Goal: Task Accomplishment & Management: Use online tool/utility

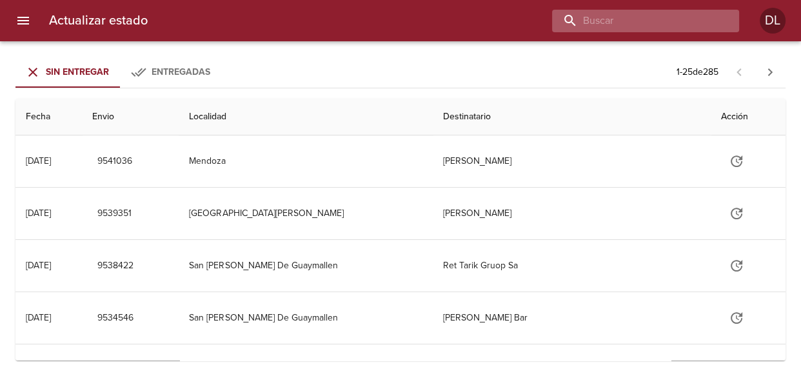
click at [656, 19] on input "buscar" at bounding box center [634, 21] width 165 height 23
type input "266040"
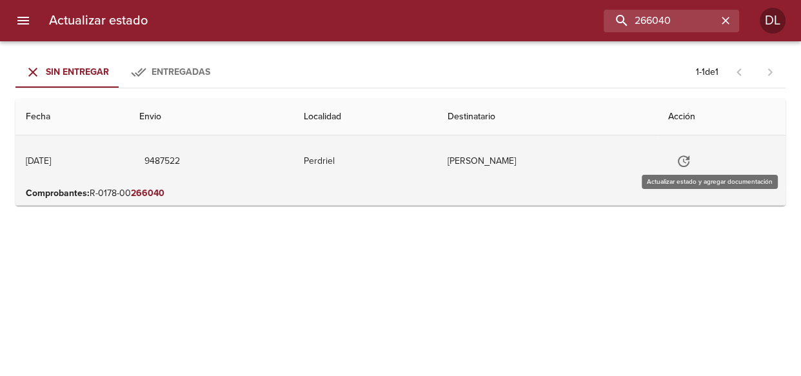
click at [699, 159] on button "Tabla de envíos del cliente" at bounding box center [683, 161] width 31 height 31
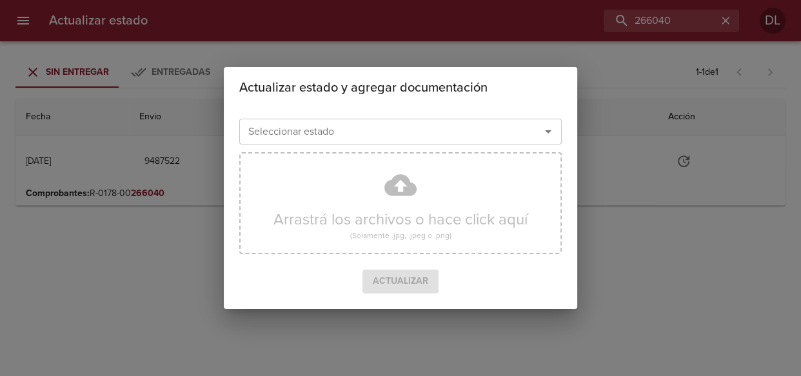
click at [543, 130] on icon "Abrir" at bounding box center [547, 131] width 15 height 15
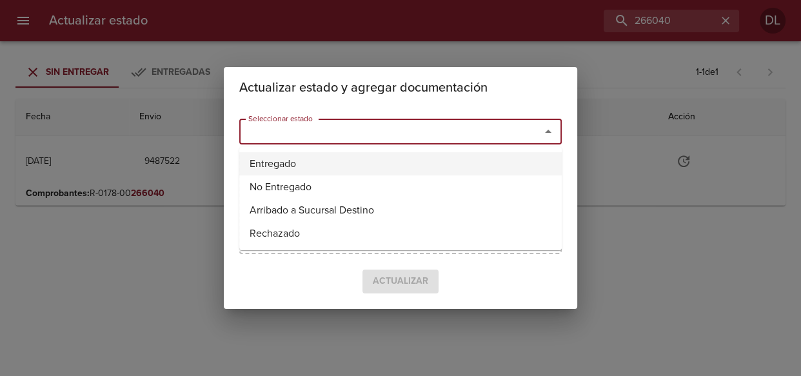
click at [476, 162] on li "Entregado" at bounding box center [400, 163] width 322 height 23
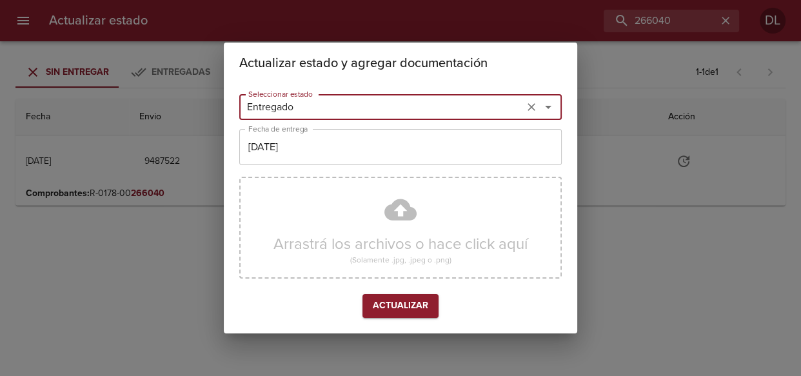
type input "Entregado"
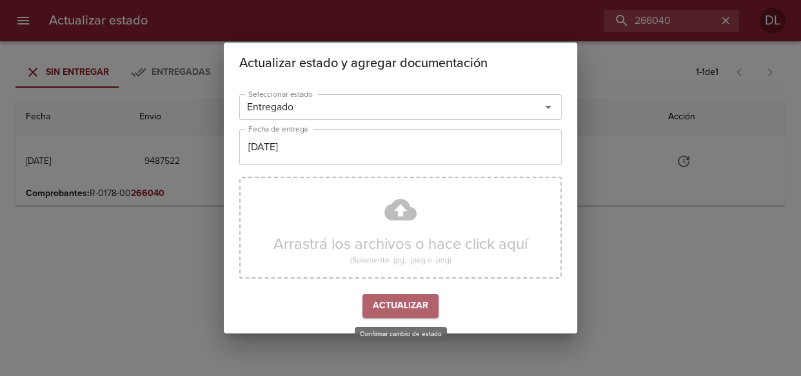
click at [401, 308] on span "Actualizar" at bounding box center [400, 306] width 55 height 16
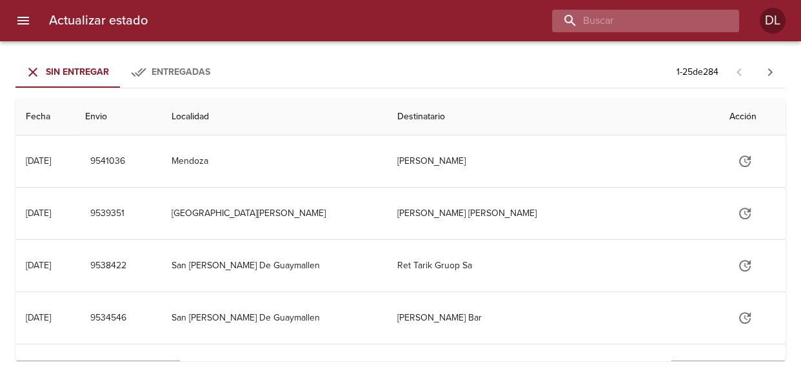
click at [644, 19] on input "buscar" at bounding box center [634, 21] width 165 height 23
type input "9516607"
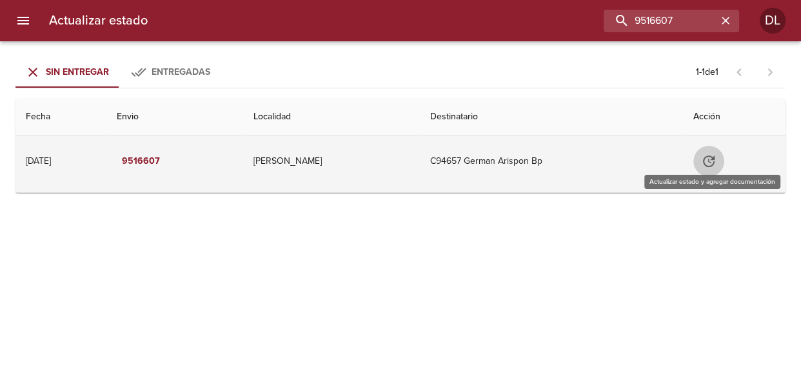
click at [711, 161] on icon "Tabla de envíos del cliente" at bounding box center [709, 161] width 12 height 12
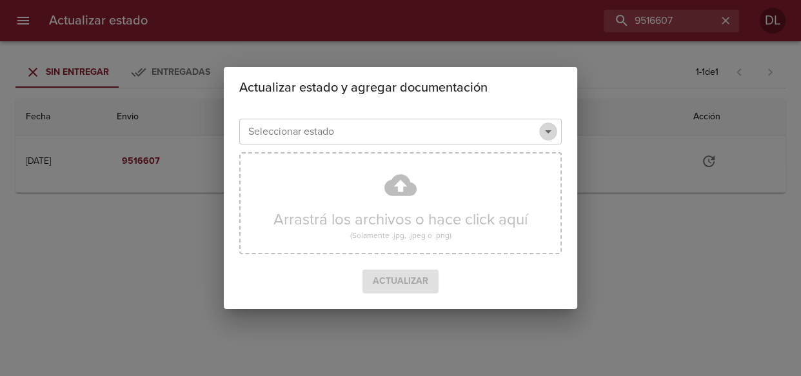
click at [544, 130] on icon "Abrir" at bounding box center [547, 131] width 15 height 15
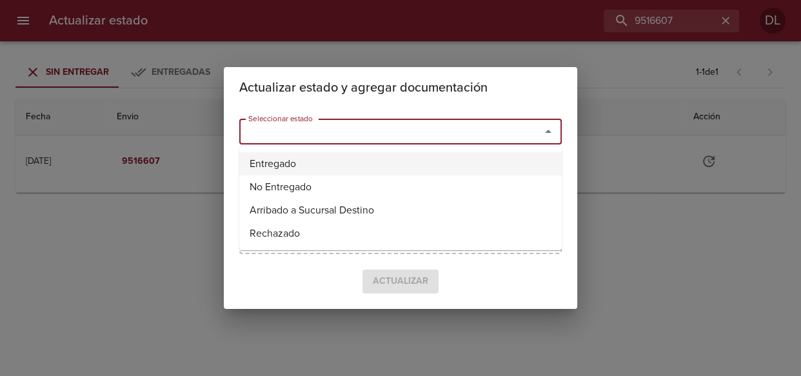
click at [502, 161] on li "Entregado" at bounding box center [400, 163] width 322 height 23
type input "Entregado"
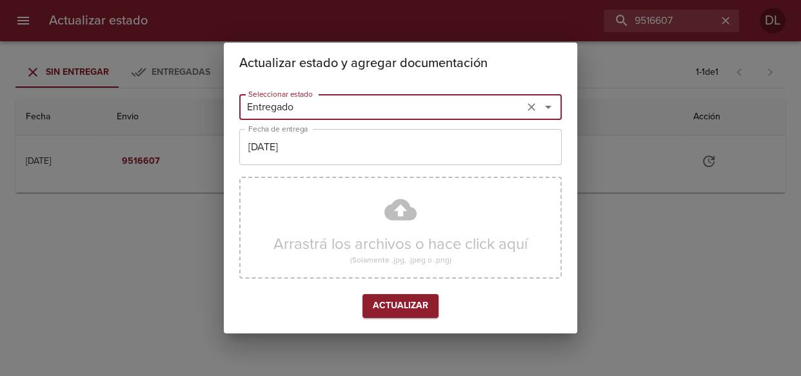
click at [405, 304] on span "Actualizar" at bounding box center [400, 306] width 55 height 16
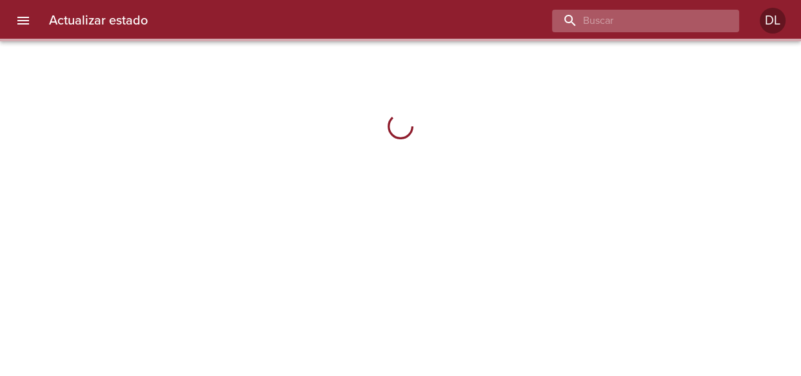
click at [641, 23] on input "buscar" at bounding box center [634, 21] width 165 height 23
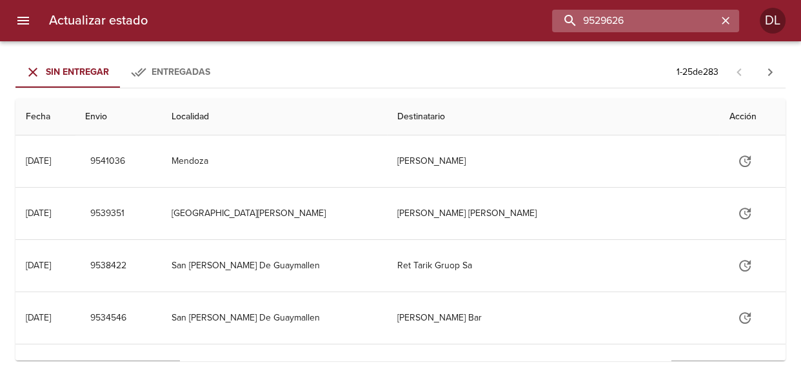
type input "9529626"
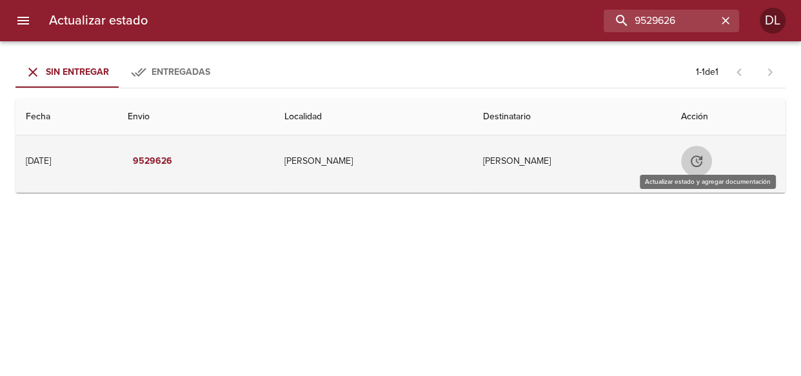
click at [704, 157] on icon "Tabla de envíos del cliente" at bounding box center [695, 160] width 15 height 15
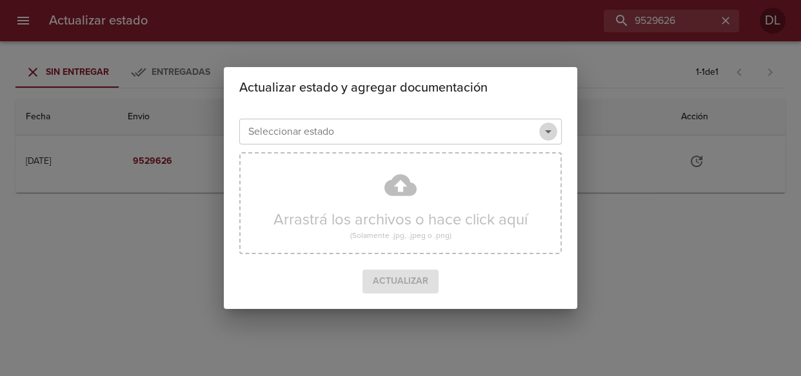
drag, startPoint x: 553, startPoint y: 132, endPoint x: 541, endPoint y: 139, distance: 14.5
click at [552, 132] on icon "Abrir" at bounding box center [547, 131] width 15 height 15
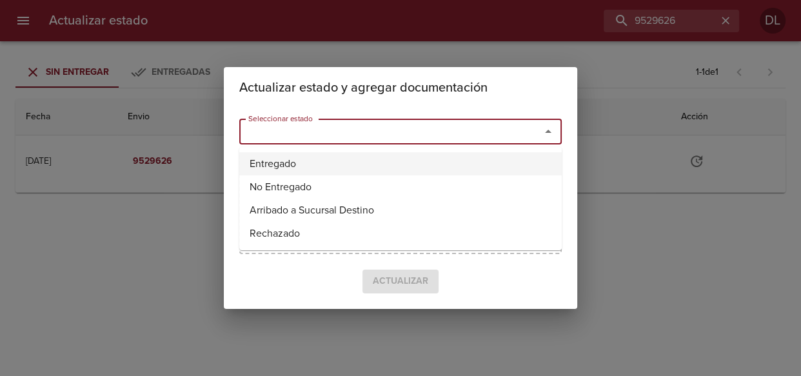
click at [490, 171] on li "Entregado" at bounding box center [400, 163] width 322 height 23
type input "Entregado"
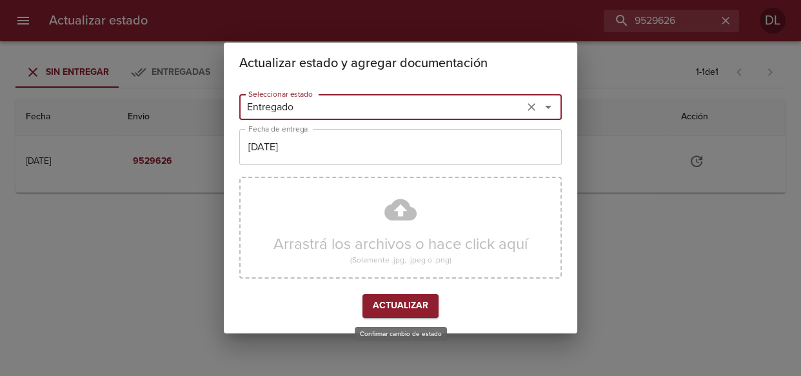
click at [404, 304] on span "Actualizar" at bounding box center [400, 306] width 55 height 16
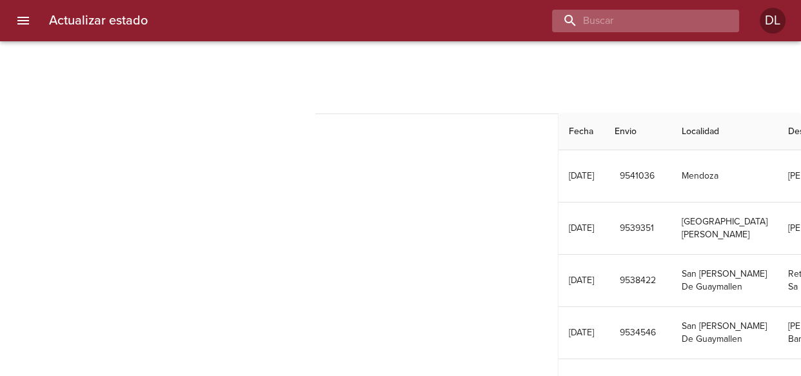
click at [652, 21] on input "buscar" at bounding box center [634, 21] width 165 height 23
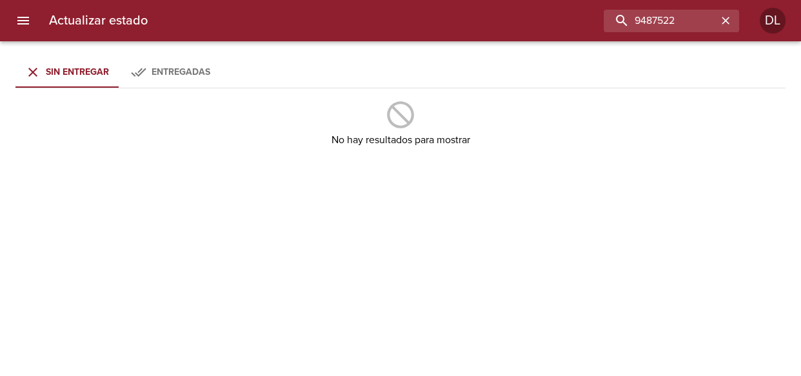
click at [164, 79] on div "Entregadas" at bounding box center [180, 72] width 59 height 16
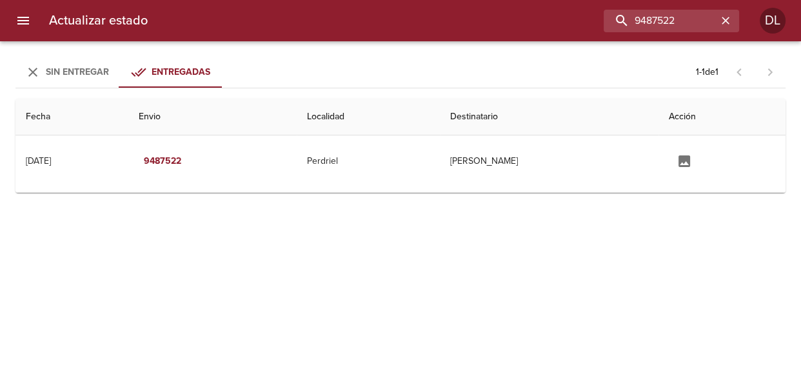
drag, startPoint x: 71, startPoint y: 68, endPoint x: 224, endPoint y: 77, distance: 153.0
click at [72, 68] on span "Sin Entregar" at bounding box center [77, 71] width 63 height 11
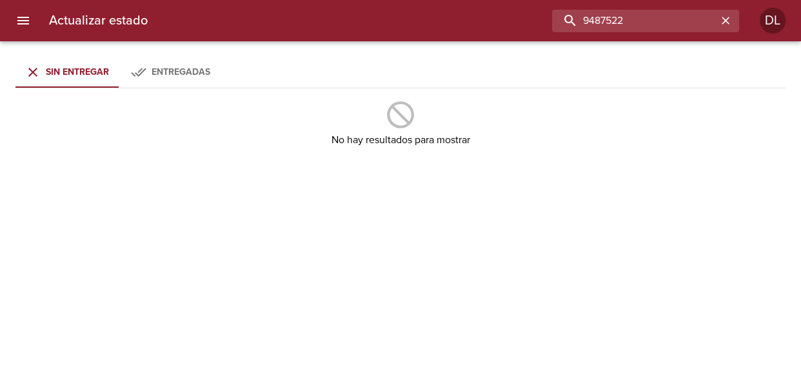
drag, startPoint x: 683, startPoint y: 19, endPoint x: 435, endPoint y: 14, distance: 248.9
click at [440, 17] on div "9487522" at bounding box center [448, 21] width 581 height 23
type input "9491315"
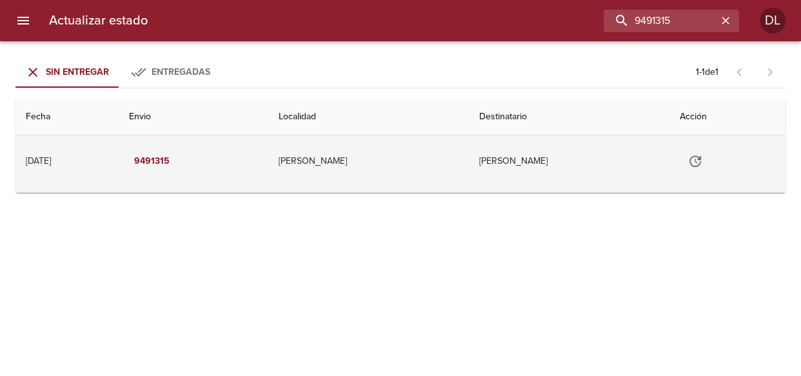
click at [688, 155] on button "Tabla de envíos del cliente" at bounding box center [694, 161] width 31 height 31
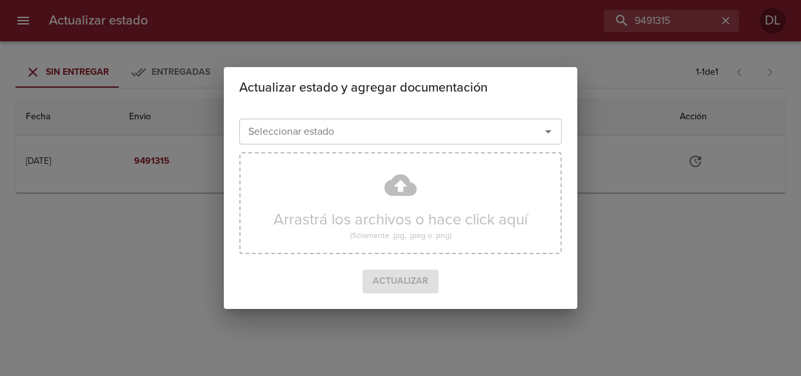
click at [547, 126] on icon "Abrir" at bounding box center [547, 131] width 15 height 15
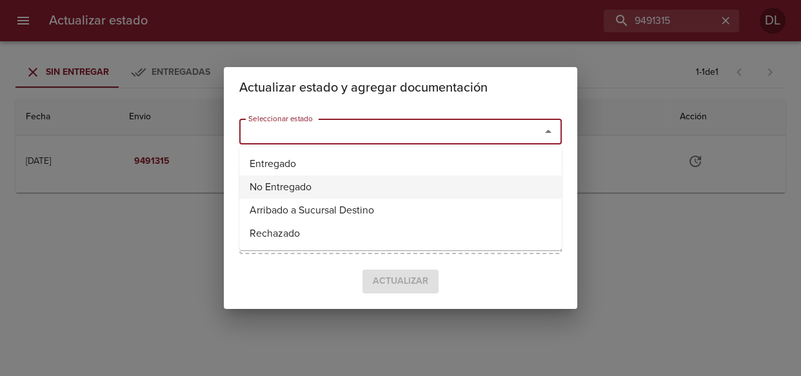
click at [468, 174] on li "Entregado" at bounding box center [400, 163] width 322 height 23
type input "Entregado"
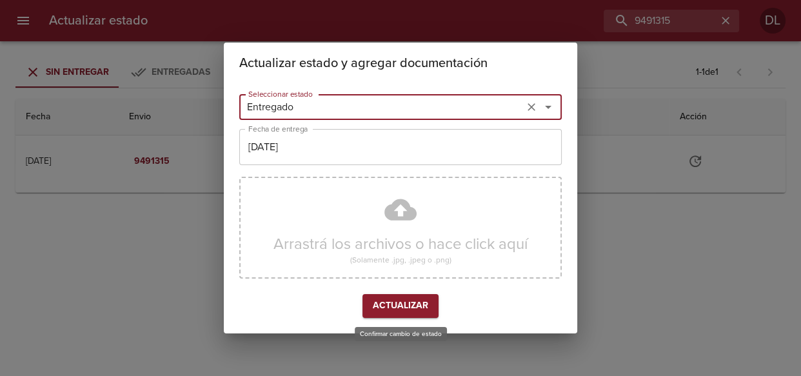
click at [405, 308] on span "Actualizar" at bounding box center [400, 306] width 55 height 16
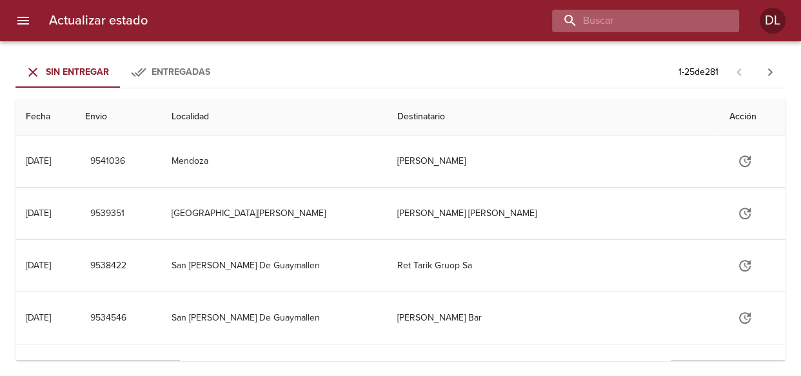
click at [636, 19] on input "buscar" at bounding box center [634, 21] width 165 height 23
type input "9511125"
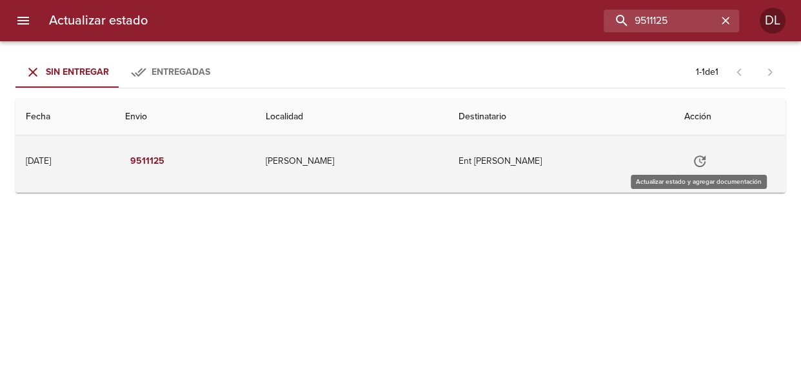
click at [705, 160] on button "Tabla de envíos del cliente" at bounding box center [699, 161] width 31 height 31
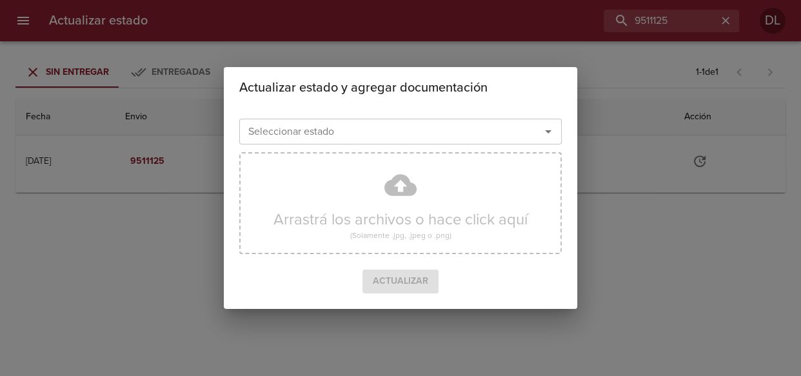
click at [545, 133] on icon "Abrir" at bounding box center [547, 131] width 15 height 15
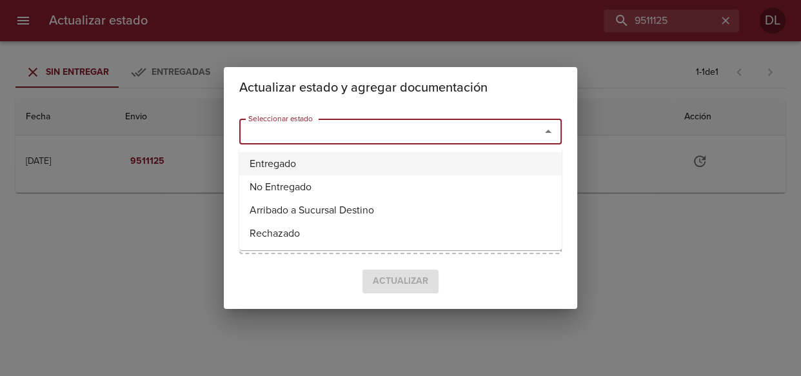
click at [503, 169] on li "Entregado" at bounding box center [400, 163] width 322 height 23
type input "Entregado"
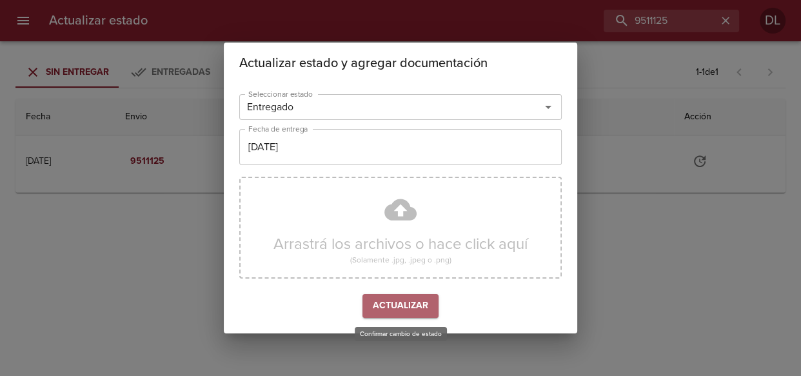
click at [404, 307] on span "Actualizar" at bounding box center [400, 306] width 55 height 16
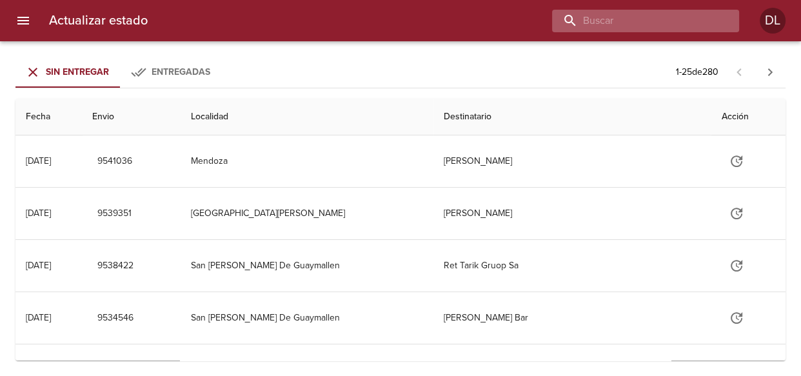
click at [645, 16] on input "buscar" at bounding box center [634, 21] width 165 height 23
type input "24406"
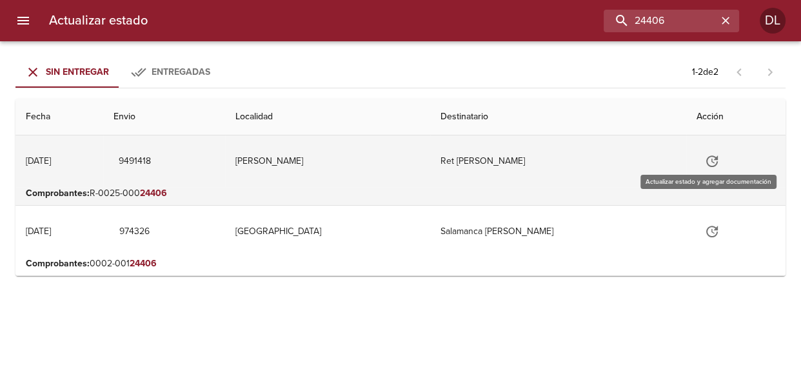
click at [708, 155] on icon "Tabla de envíos del cliente" at bounding box center [712, 161] width 12 height 12
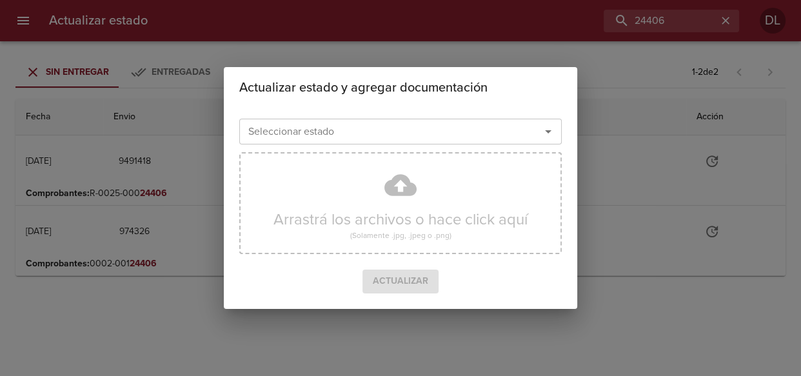
click at [545, 130] on icon "Abrir" at bounding box center [548, 131] width 6 height 3
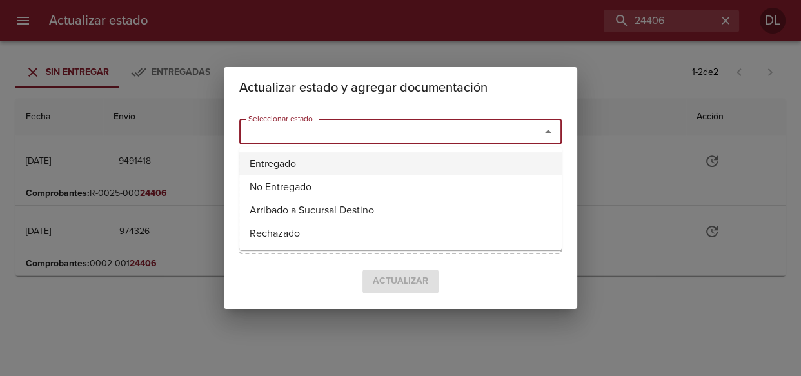
click at [529, 155] on li "Entregado" at bounding box center [400, 163] width 322 height 23
type input "Entregado"
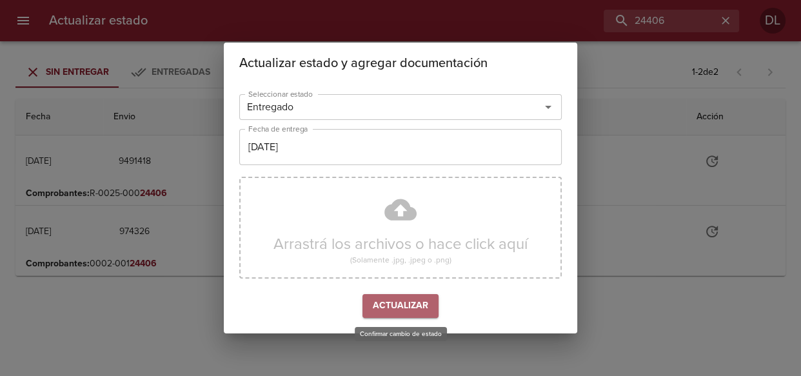
click at [418, 301] on span "Actualizar" at bounding box center [400, 306] width 55 height 16
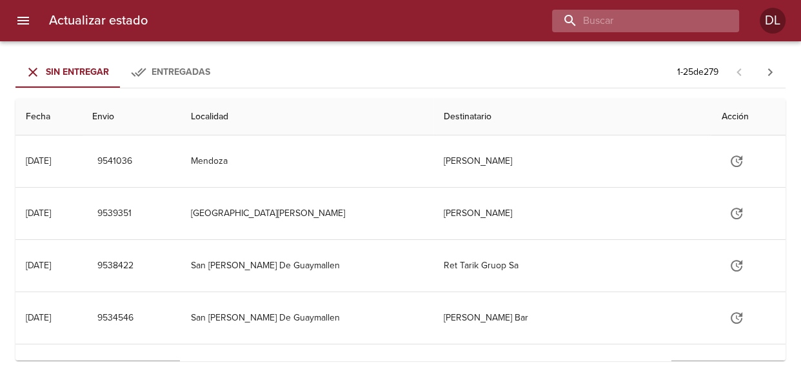
click at [650, 17] on input "buscar" at bounding box center [634, 21] width 165 height 23
type input "9511132"
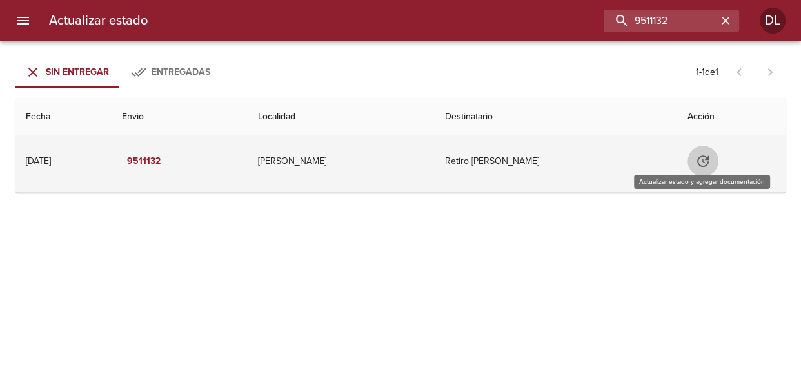
click at [701, 164] on icon "Tabla de envíos del cliente" at bounding box center [702, 160] width 15 height 15
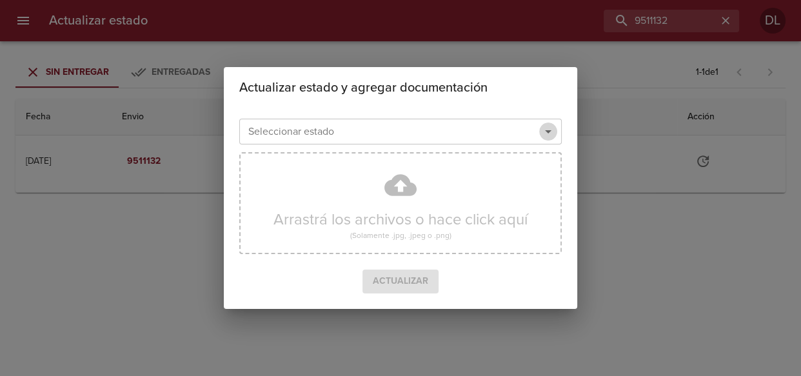
click at [542, 135] on icon "Abrir" at bounding box center [547, 131] width 15 height 15
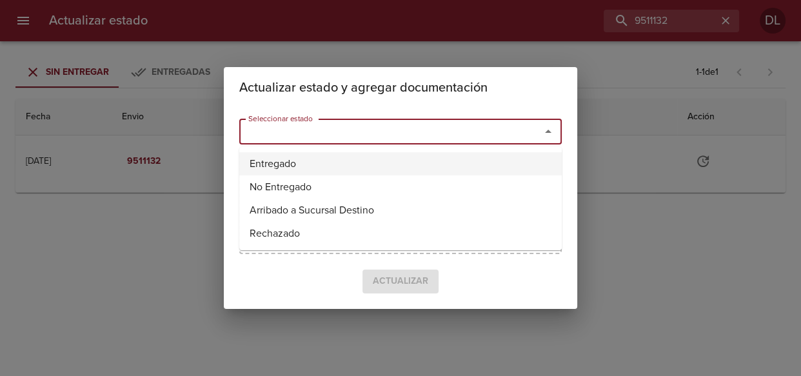
click at [436, 164] on li "Entregado" at bounding box center [400, 163] width 322 height 23
type input "Entregado"
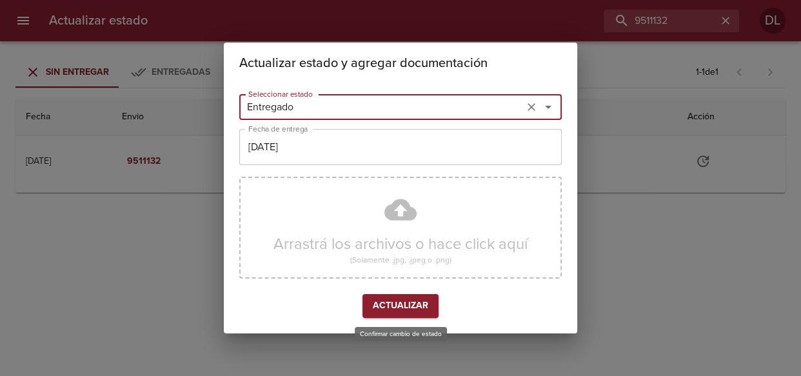
click at [393, 307] on span "Actualizar" at bounding box center [400, 306] width 55 height 16
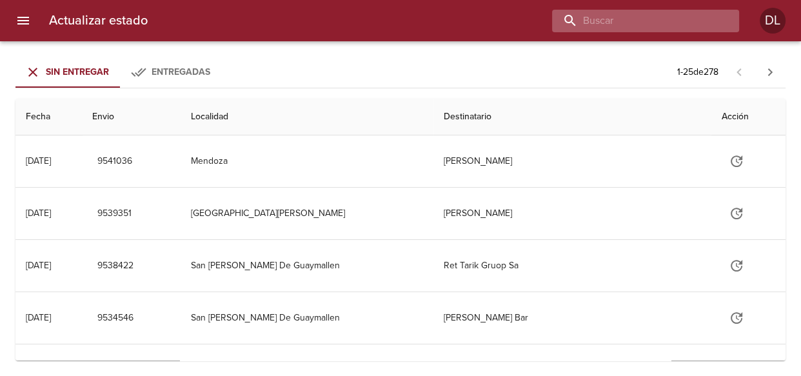
click at [661, 17] on input "buscar" at bounding box center [634, 21] width 165 height 23
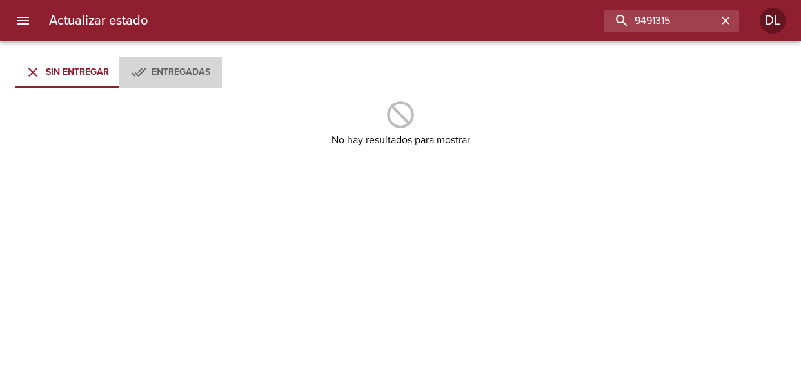
click at [199, 72] on span "Entregadas" at bounding box center [180, 71] width 59 height 11
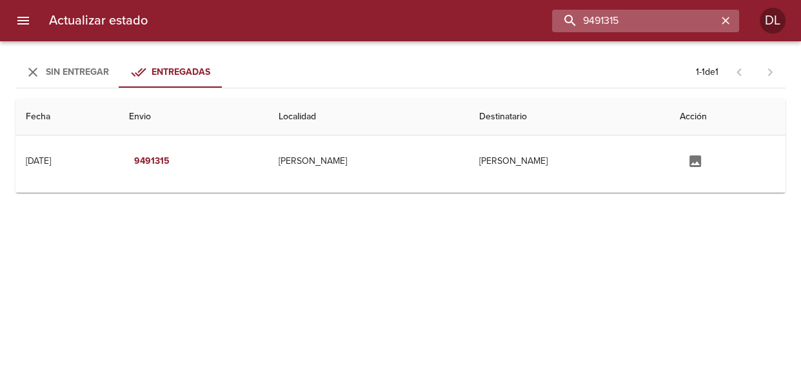
click at [703, 19] on input "9491315" at bounding box center [634, 21] width 165 height 23
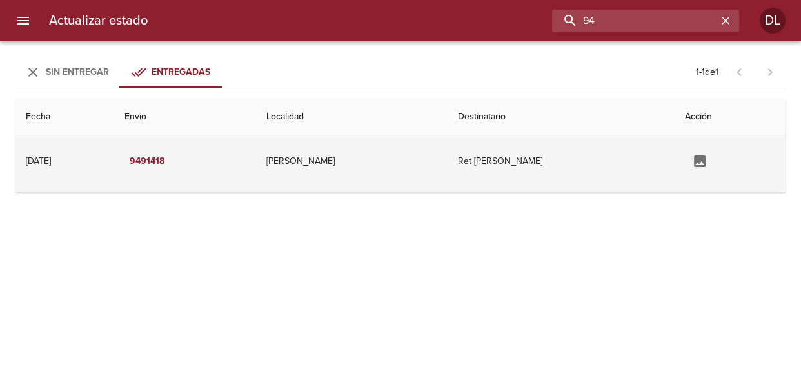
type input "9"
type input "9482685"
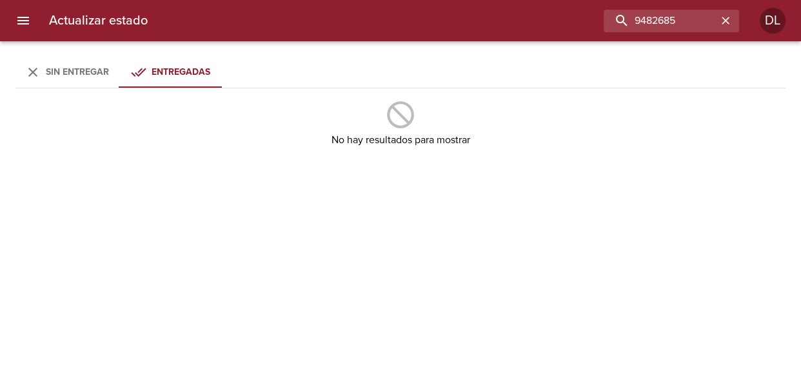
click at [69, 84] on button "Sin Entregar" at bounding box center [66, 72] width 103 height 31
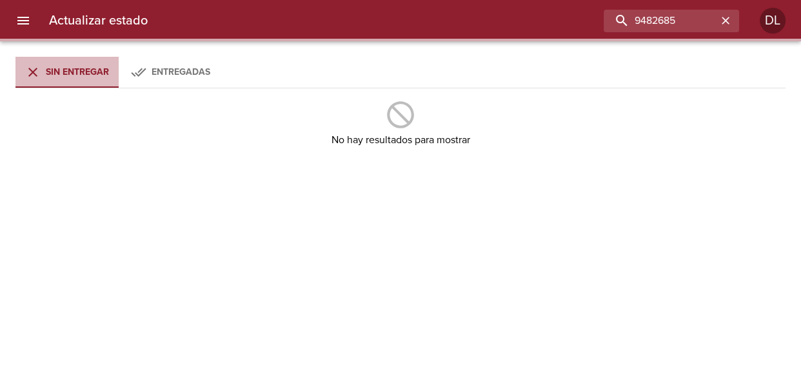
click at [82, 70] on span "Sin Entregar" at bounding box center [77, 71] width 63 height 11
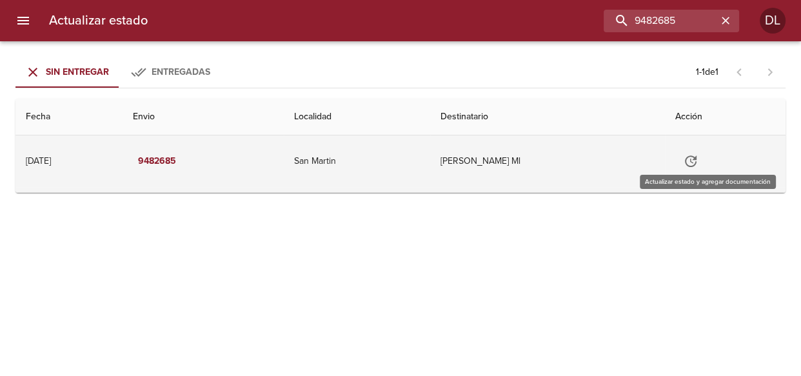
click at [698, 158] on icon "Tabla de envíos del cliente" at bounding box center [690, 160] width 15 height 15
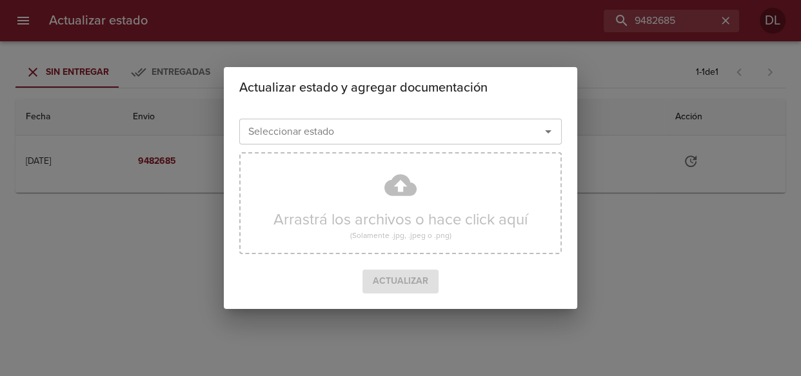
click at [552, 131] on icon "Abrir" at bounding box center [547, 131] width 15 height 15
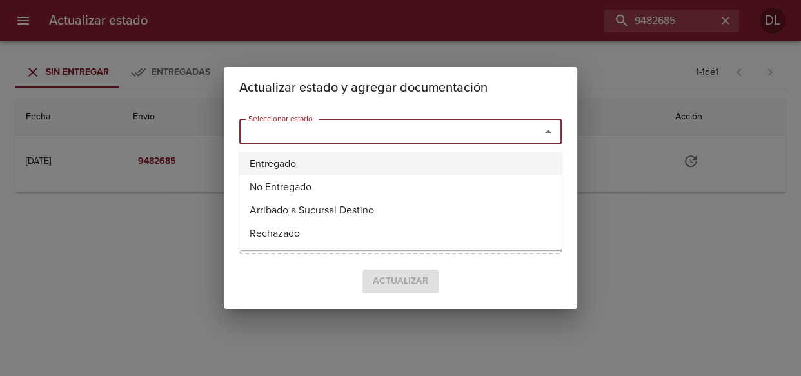
click at [485, 167] on li "Entregado" at bounding box center [400, 163] width 322 height 23
type input "Entregado"
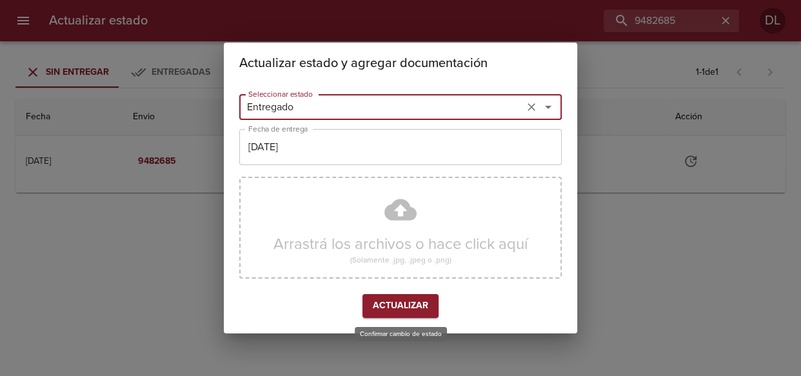
click at [419, 306] on span "Actualizar" at bounding box center [400, 306] width 55 height 16
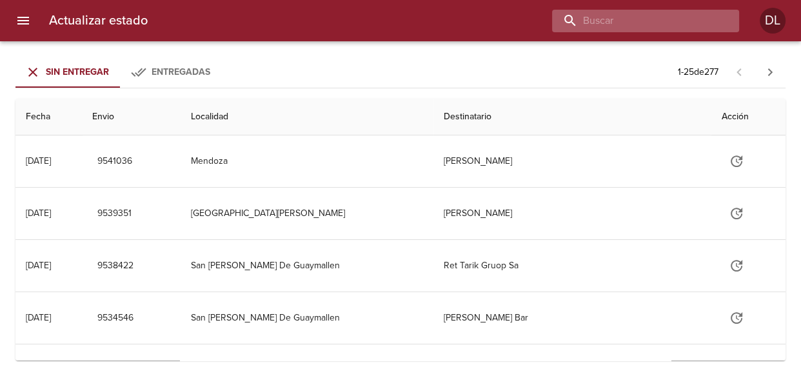
click at [641, 19] on input "buscar" at bounding box center [634, 21] width 165 height 23
type input "9502022"
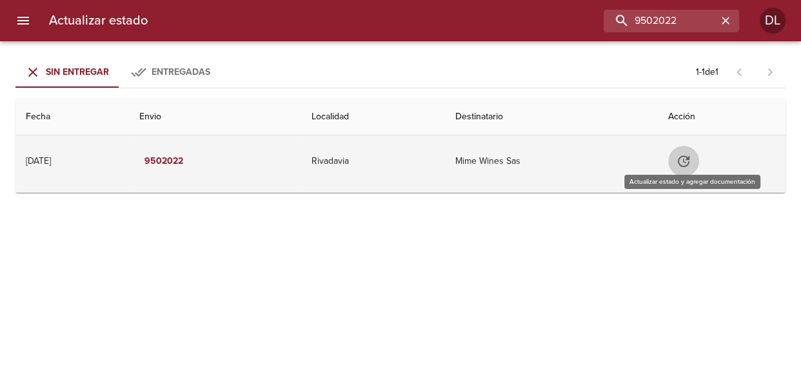
click at [687, 155] on icon "Tabla de envíos del cliente" at bounding box center [683, 160] width 15 height 15
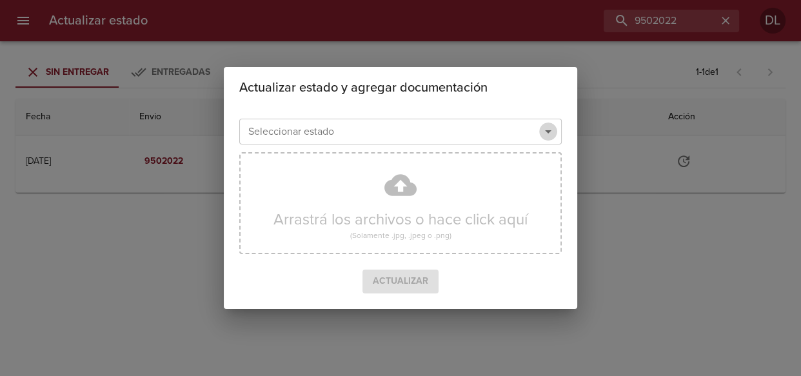
click at [549, 132] on icon "Abrir" at bounding box center [548, 131] width 6 height 3
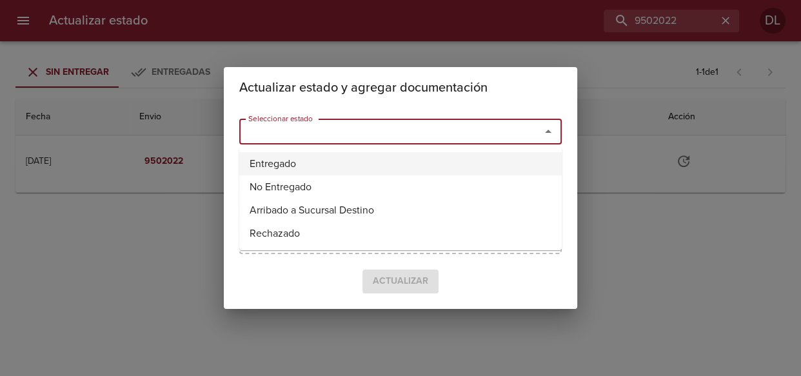
click at [464, 168] on li "Entregado" at bounding box center [400, 163] width 322 height 23
type input "Entregado"
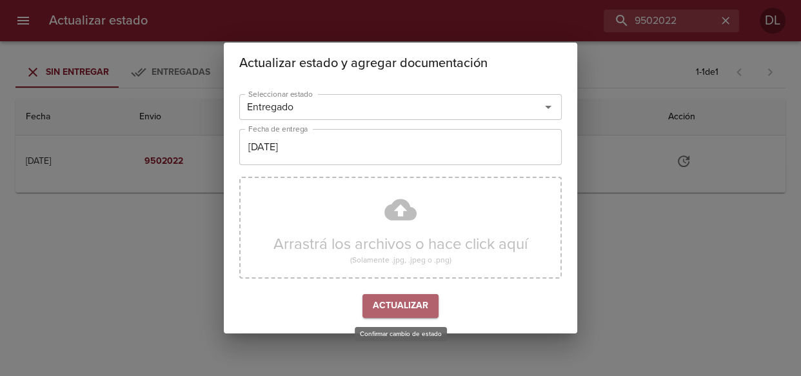
click at [404, 306] on span "Actualizar" at bounding box center [400, 306] width 55 height 16
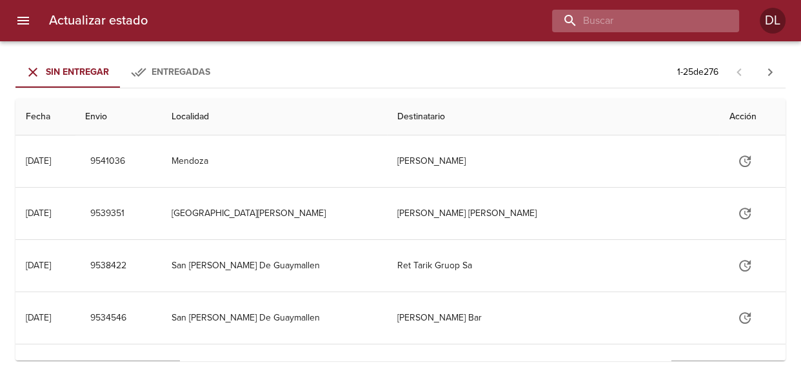
click at [654, 20] on input "buscar" at bounding box center [634, 21] width 165 height 23
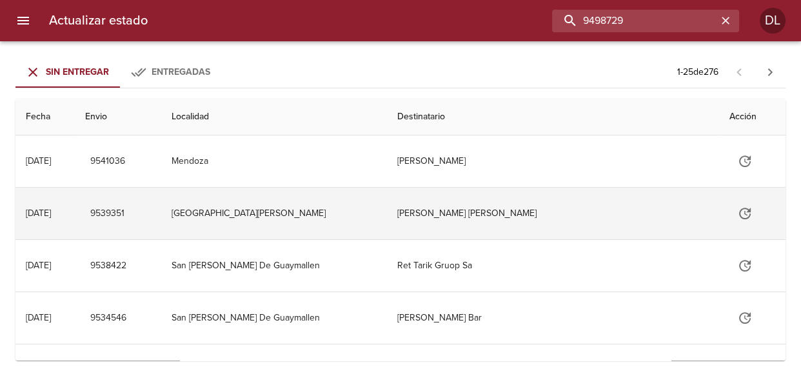
type input "9498729"
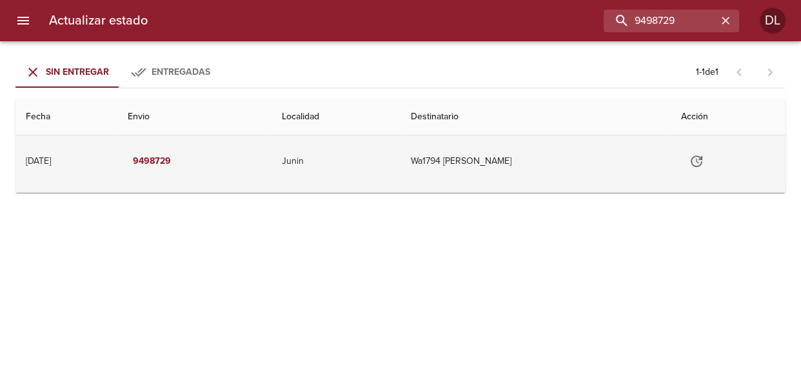
click at [701, 160] on icon "Tabla de envíos del cliente" at bounding box center [696, 161] width 12 height 12
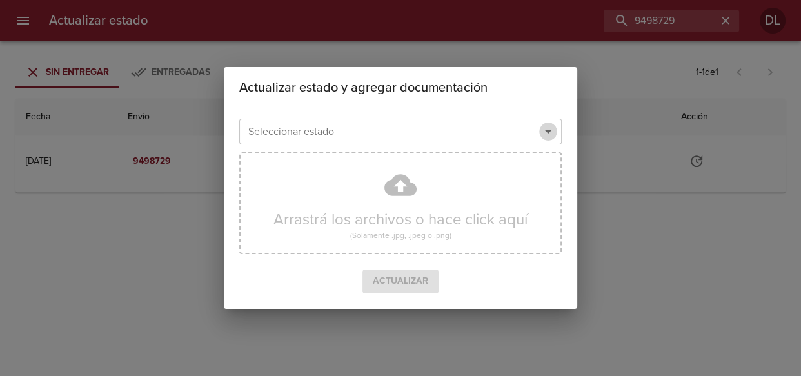
click at [550, 129] on icon "Abrir" at bounding box center [547, 131] width 15 height 15
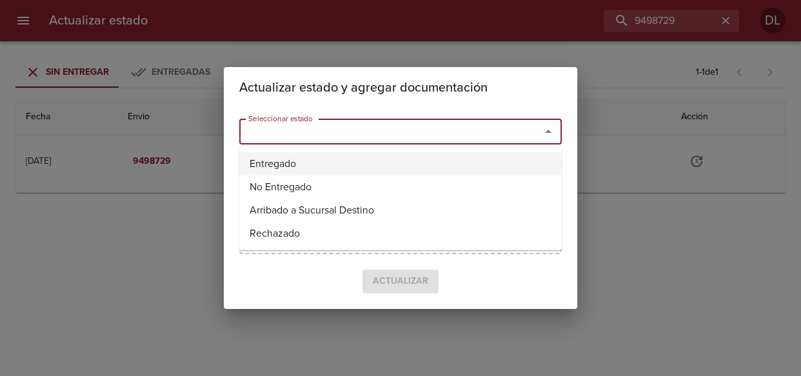
click at [515, 170] on li "Entregado" at bounding box center [400, 163] width 322 height 23
type input "Entregado"
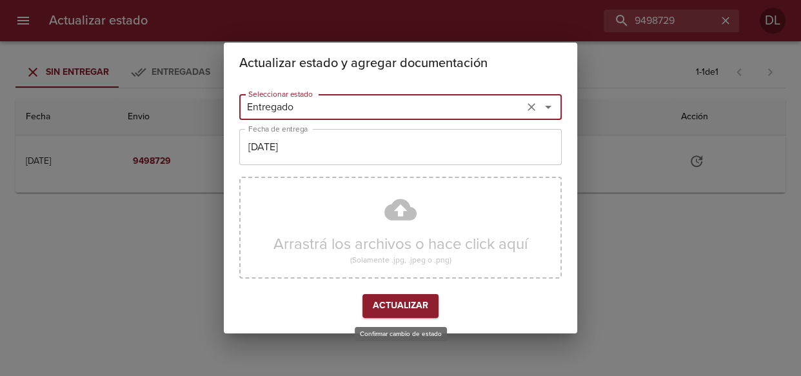
click at [414, 309] on span "Actualizar" at bounding box center [400, 306] width 55 height 16
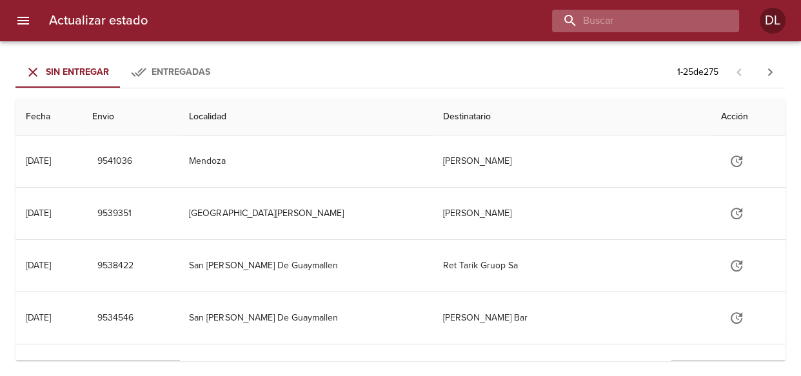
click at [654, 22] on input "buscar" at bounding box center [634, 21] width 165 height 23
type input "9474640"
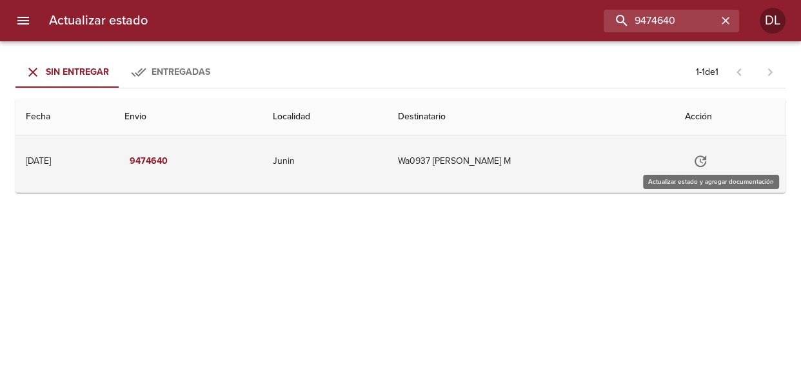
click at [707, 162] on icon "Tabla de envíos del cliente" at bounding box center [699, 160] width 15 height 15
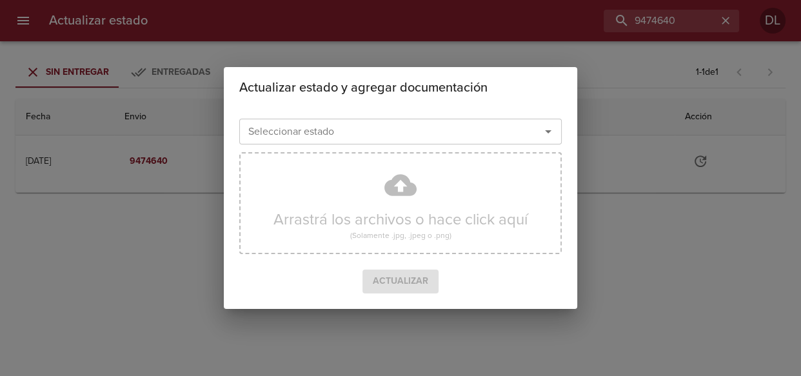
click at [542, 130] on icon "Abrir" at bounding box center [547, 131] width 15 height 15
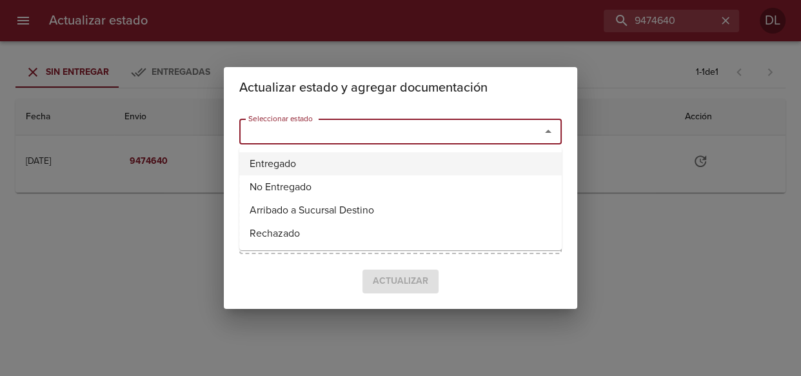
click at [503, 159] on li "Entregado" at bounding box center [400, 163] width 322 height 23
type input "Entregado"
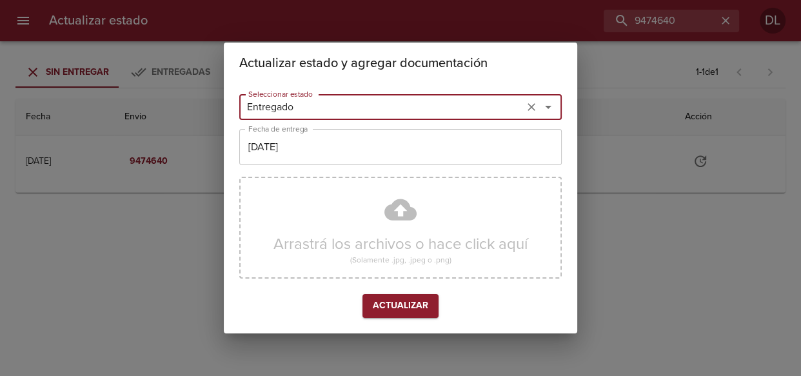
click at [398, 301] on span "Actualizar" at bounding box center [400, 306] width 55 height 16
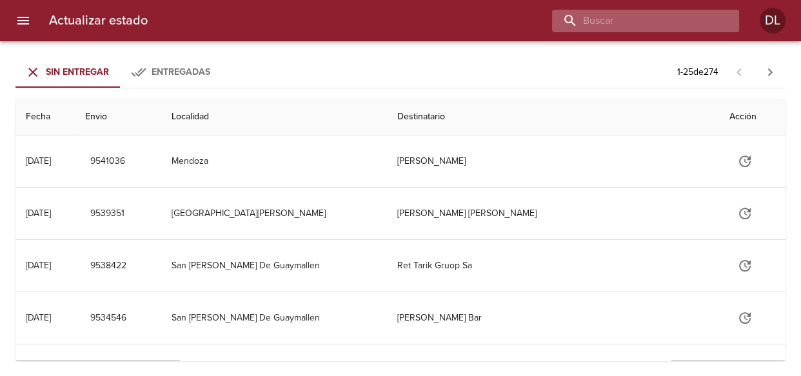
click at [652, 22] on input "buscar" at bounding box center [634, 21] width 165 height 23
type input "9487535"
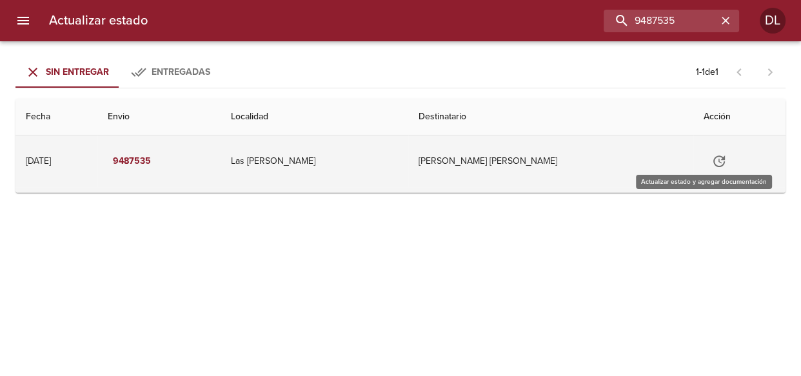
click at [705, 152] on button "Tabla de envíos del cliente" at bounding box center [718, 161] width 31 height 31
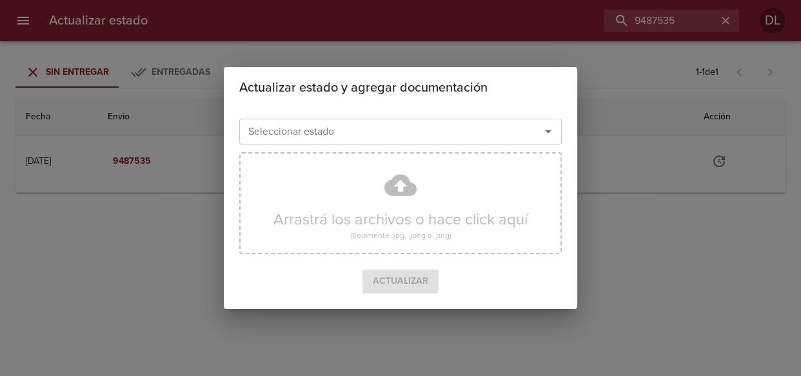
drag, startPoint x: 544, startPoint y: 126, endPoint x: 549, endPoint y: 135, distance: 10.1
click at [545, 129] on icon "Abrir" at bounding box center [547, 131] width 15 height 15
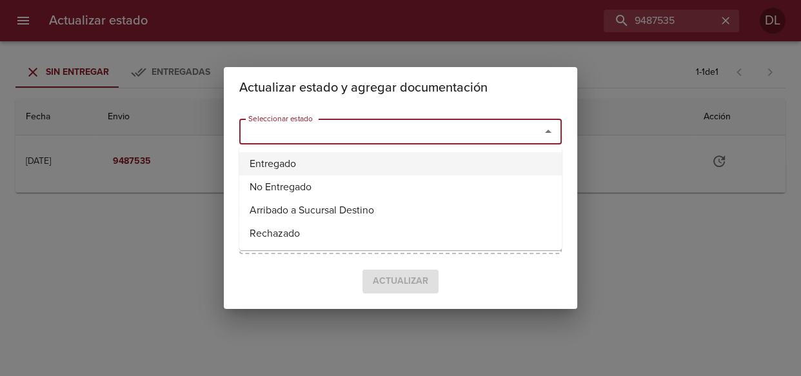
click at [453, 171] on li "Entregado" at bounding box center [400, 163] width 322 height 23
type input "Entregado"
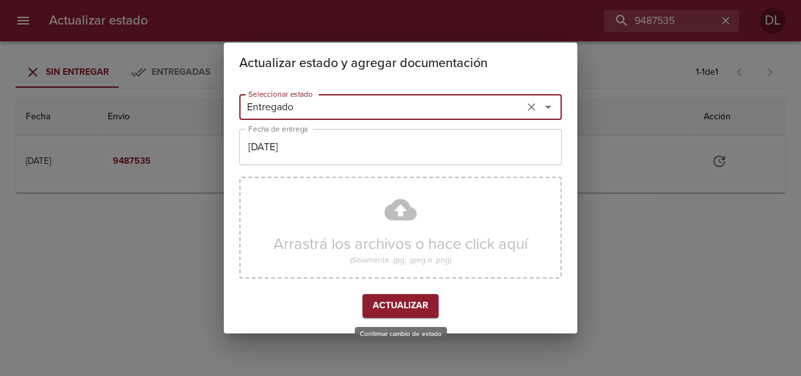
click at [411, 308] on span "Actualizar" at bounding box center [400, 306] width 55 height 16
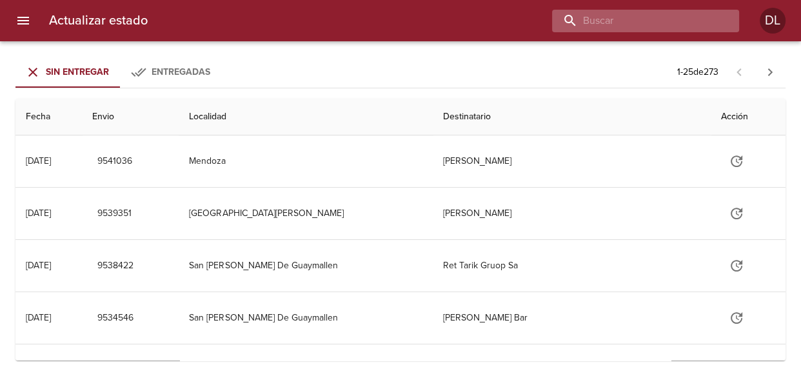
click at [657, 21] on input "buscar" at bounding box center [634, 21] width 165 height 23
type input "9488200"
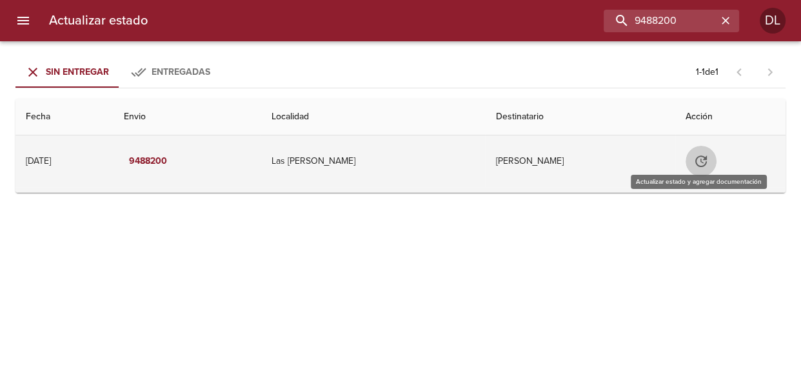
click at [697, 159] on icon "Tabla de envíos del cliente" at bounding box center [701, 161] width 12 height 12
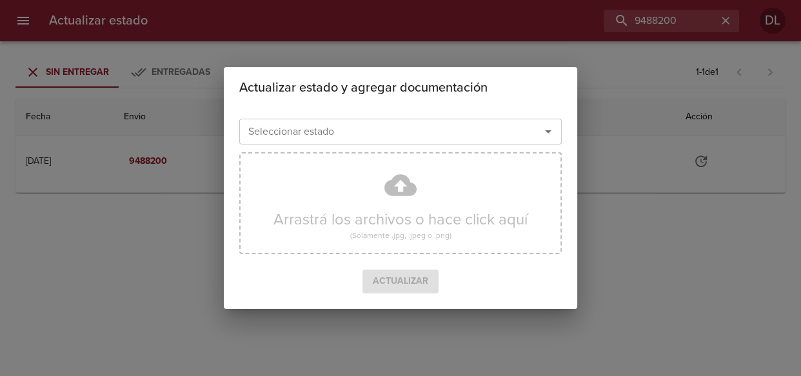
click at [555, 133] on icon "Abrir" at bounding box center [547, 131] width 15 height 15
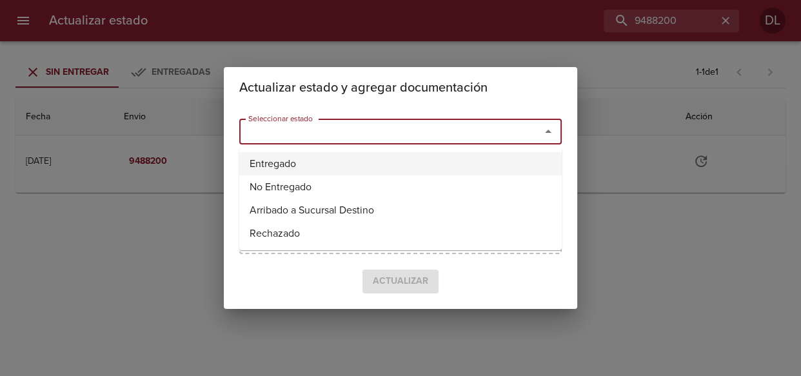
click at [522, 167] on li "Entregado" at bounding box center [400, 163] width 322 height 23
type input "Entregado"
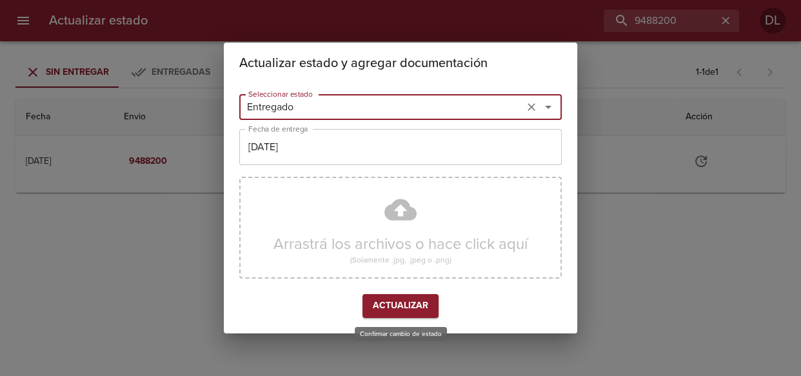
click at [418, 302] on span "Actualizar" at bounding box center [400, 306] width 55 height 16
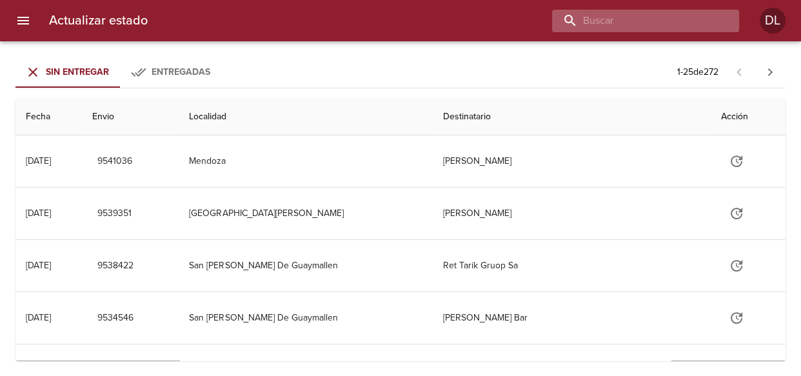
click at [649, 19] on input "buscar" at bounding box center [634, 21] width 165 height 23
type input "9491156"
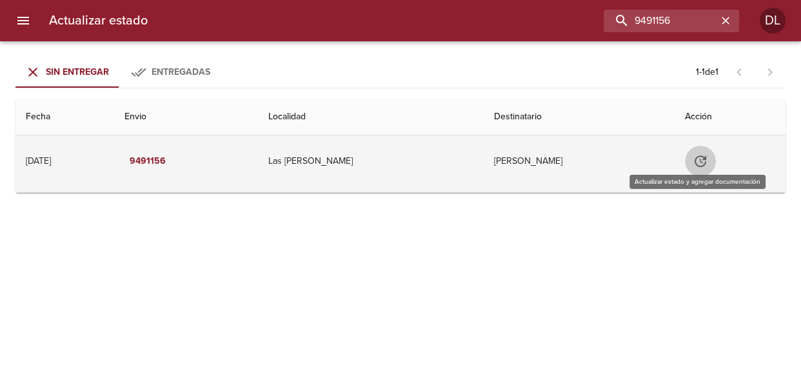
click at [696, 159] on icon "Tabla de envíos del cliente" at bounding box center [700, 161] width 12 height 12
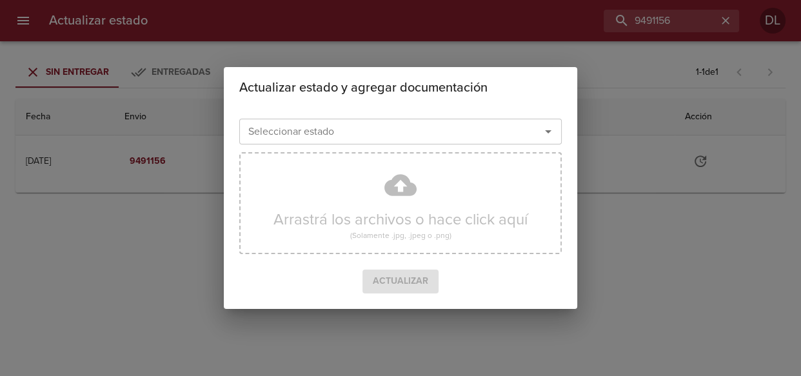
click at [545, 133] on icon "Abrir" at bounding box center [547, 131] width 15 height 15
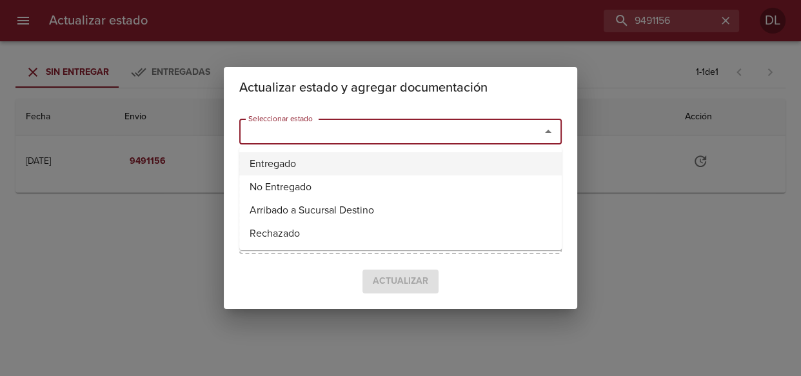
click at [485, 166] on li "Entregado" at bounding box center [400, 163] width 322 height 23
type input "Entregado"
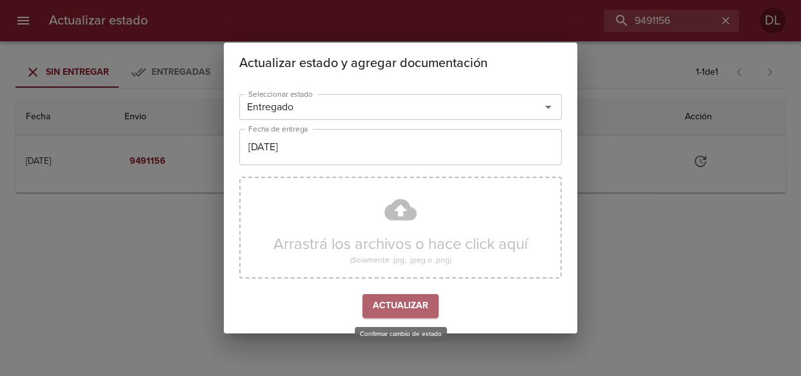
click at [401, 304] on span "Actualizar" at bounding box center [400, 306] width 55 height 16
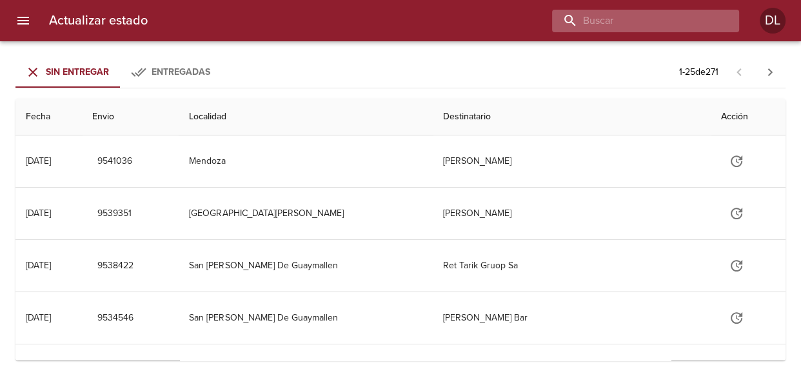
click at [647, 23] on input "buscar" at bounding box center [634, 21] width 165 height 23
type input "9526179"
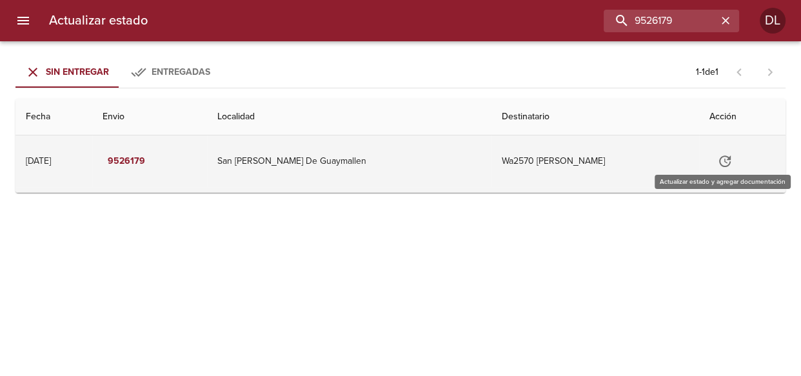
click at [720, 158] on icon "Tabla de envíos del cliente" at bounding box center [724, 160] width 15 height 15
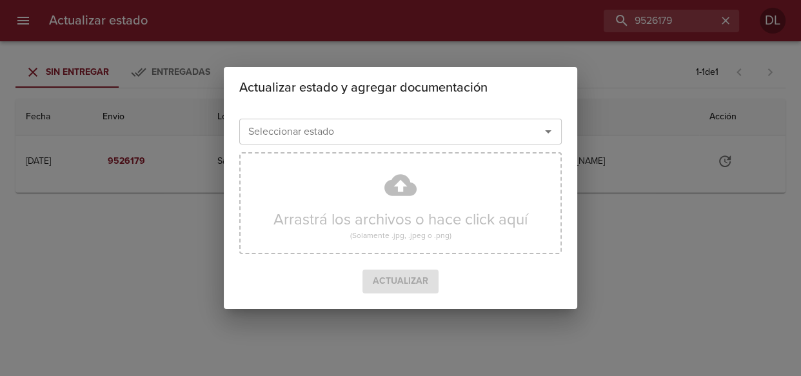
click at [549, 131] on icon "Abrir" at bounding box center [548, 131] width 6 height 3
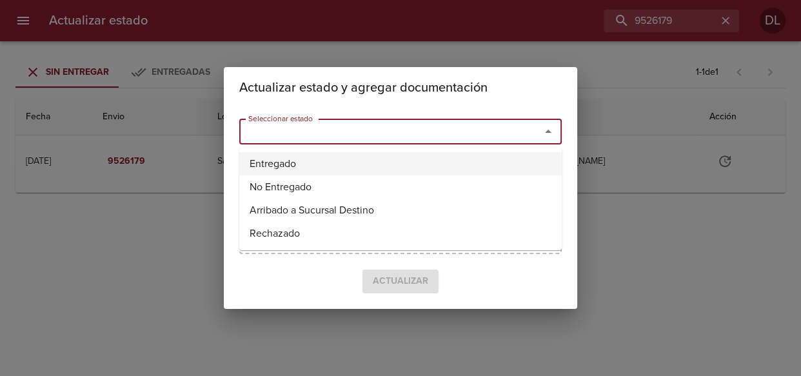
click at [505, 162] on li "Entregado" at bounding box center [400, 163] width 322 height 23
type input "Entregado"
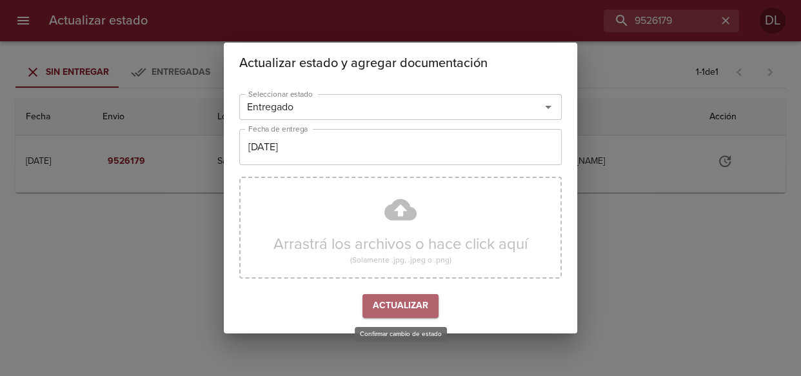
click at [406, 306] on span "Actualizar" at bounding box center [400, 306] width 55 height 16
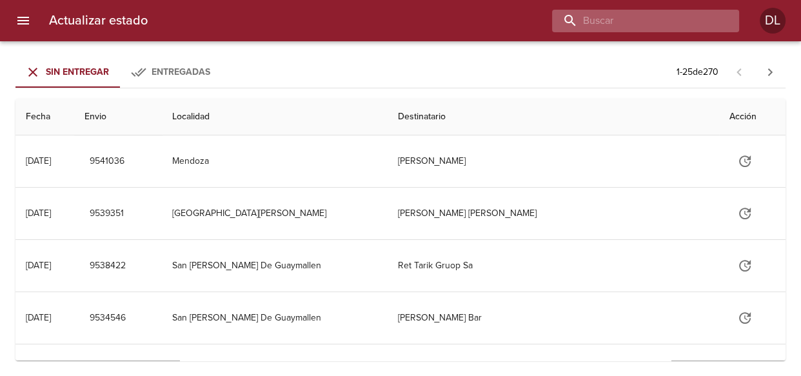
click at [640, 27] on input "buscar" at bounding box center [634, 21] width 165 height 23
type input "9526117"
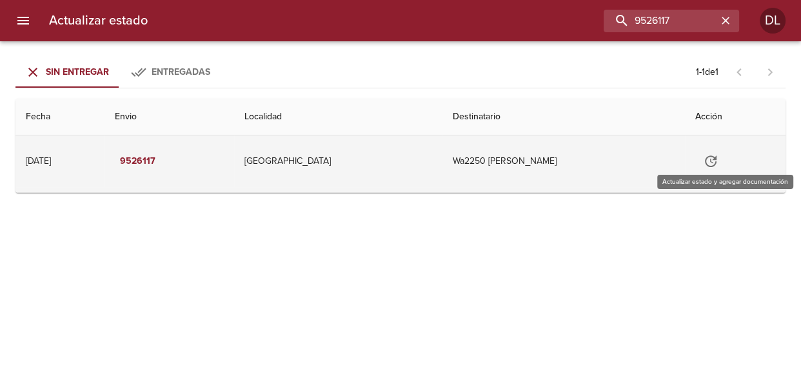
click at [716, 155] on icon "Tabla de envíos del cliente" at bounding box center [710, 160] width 15 height 15
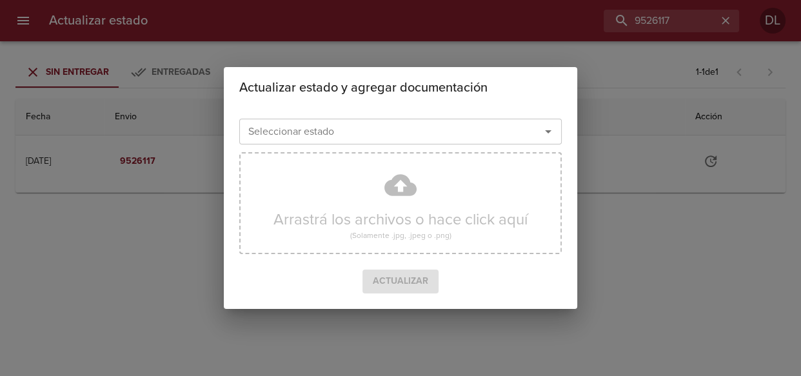
click at [542, 132] on icon "Abrir" at bounding box center [547, 131] width 15 height 15
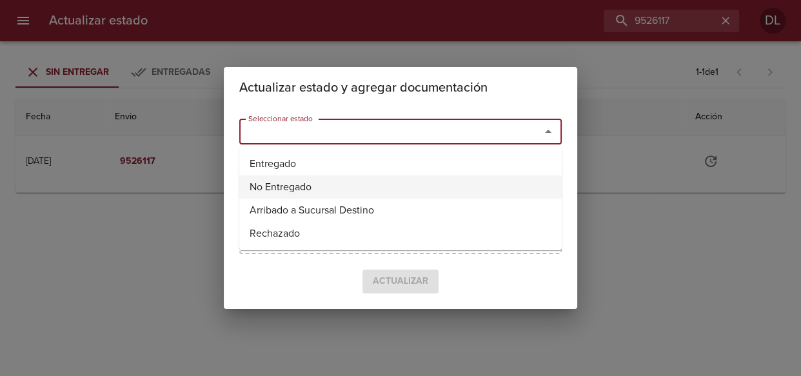
click at [419, 178] on li "No Entregado" at bounding box center [400, 186] width 322 height 23
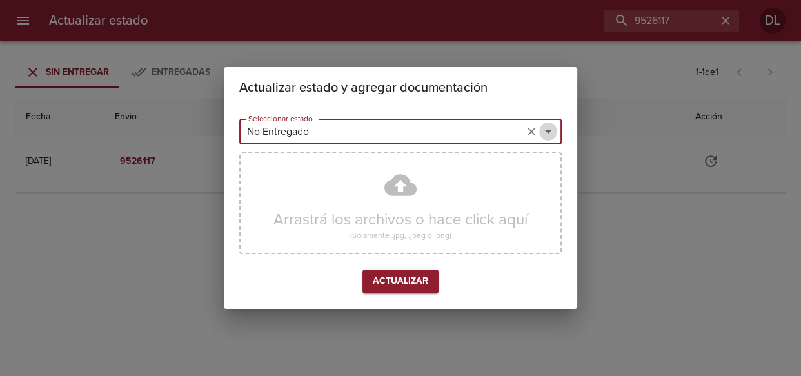
click at [551, 130] on icon "Abrir" at bounding box center [547, 131] width 15 height 15
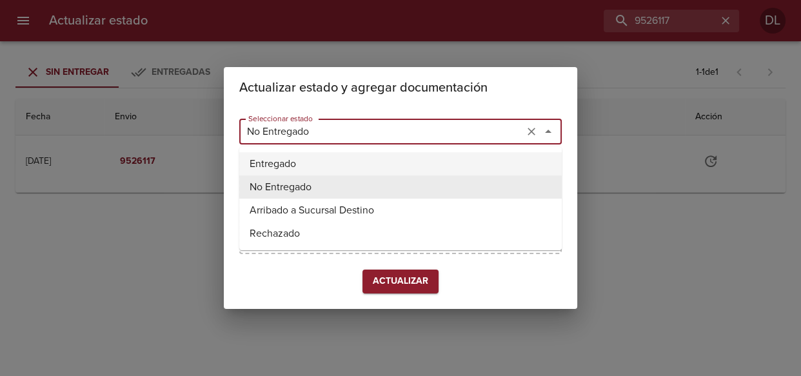
click at [447, 156] on li "Entregado" at bounding box center [400, 163] width 322 height 23
type input "Entregado"
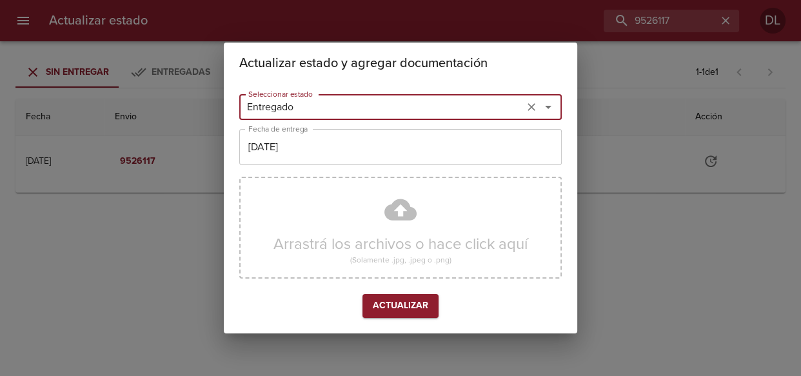
click at [408, 303] on span "Actualizar" at bounding box center [400, 306] width 55 height 16
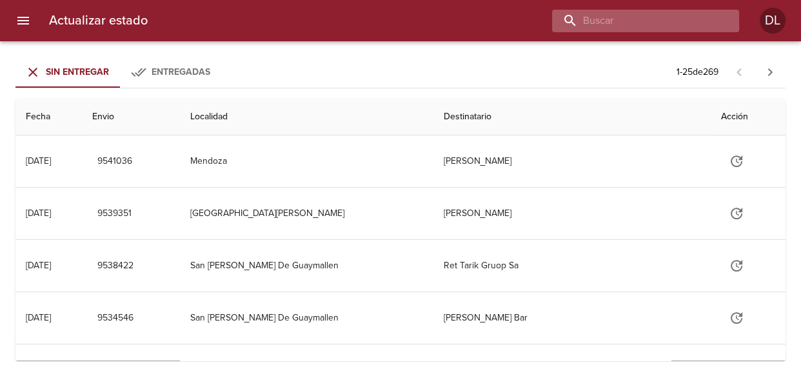
click at [680, 19] on input "buscar" at bounding box center [634, 21] width 165 height 23
type input "9496688"
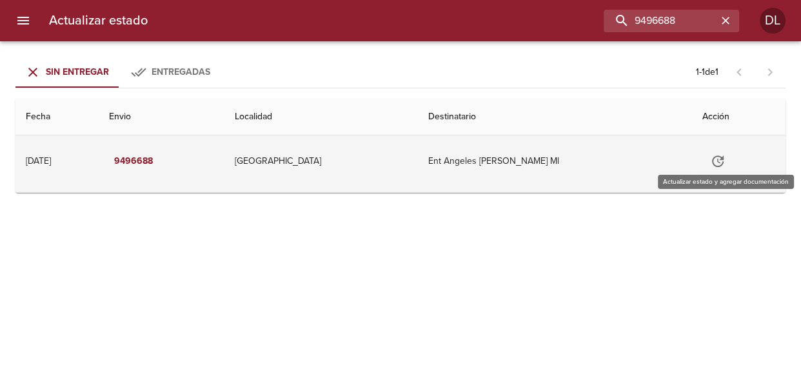
click at [725, 158] on icon "Tabla de envíos del cliente" at bounding box center [717, 160] width 15 height 15
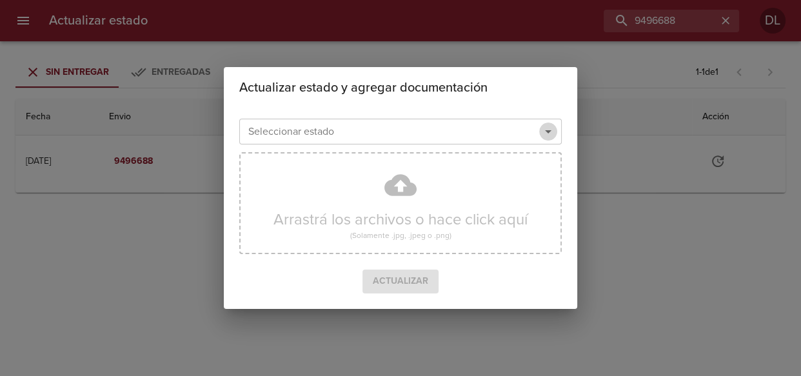
click at [546, 134] on icon "Abrir" at bounding box center [547, 131] width 15 height 15
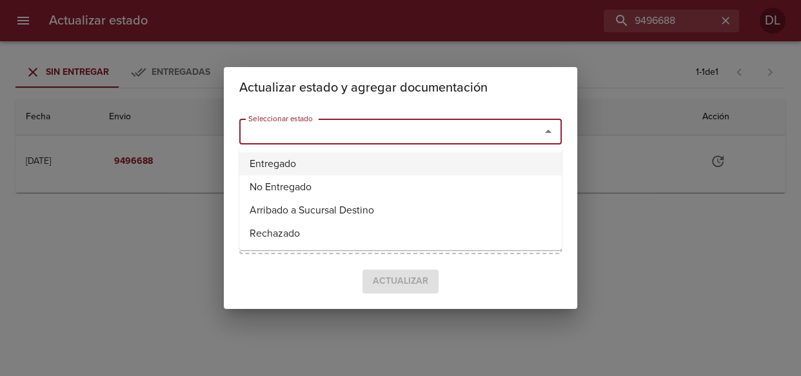
click at [492, 166] on li "Entregado" at bounding box center [400, 163] width 322 height 23
type input "Entregado"
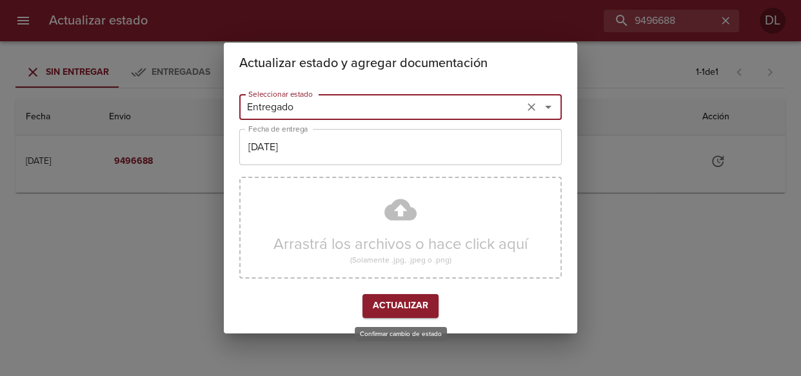
click at [406, 302] on span "Actualizar" at bounding box center [400, 306] width 55 height 16
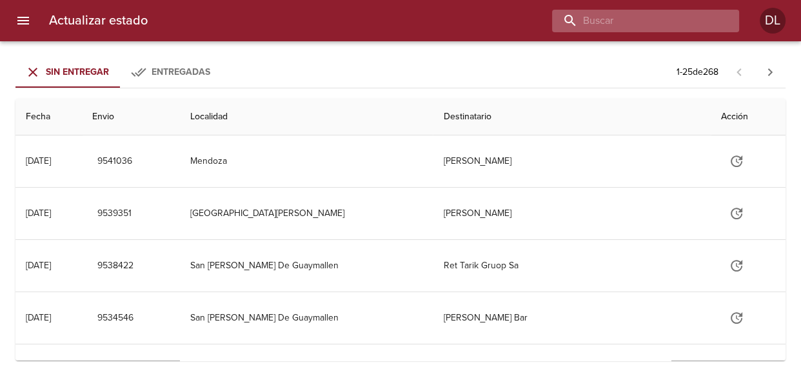
click at [699, 29] on input "buscar" at bounding box center [634, 21] width 165 height 23
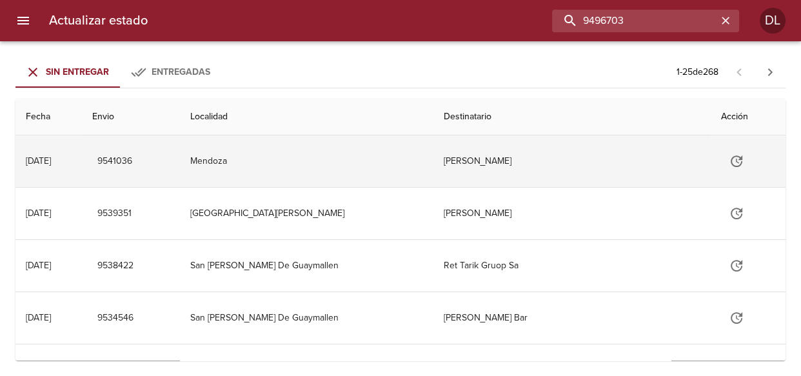
type input "9496703"
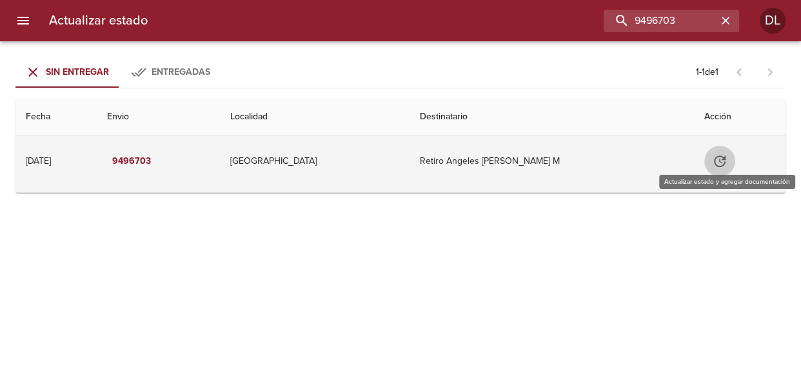
click at [727, 161] on icon "Tabla de envíos del cliente" at bounding box center [719, 160] width 15 height 15
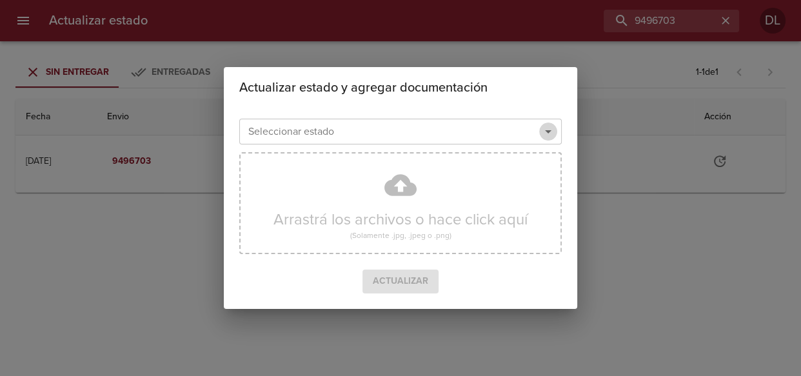
click at [546, 128] on icon "Abrir" at bounding box center [547, 131] width 15 height 15
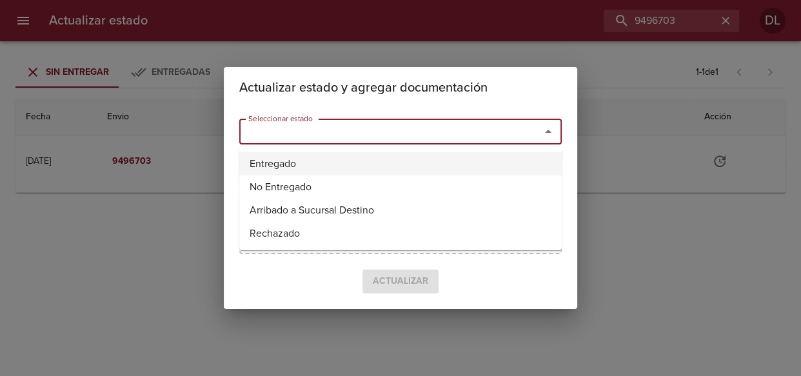
drag, startPoint x: 490, startPoint y: 166, endPoint x: 477, endPoint y: 182, distance: 21.1
click at [489, 166] on li "Entregado" at bounding box center [400, 163] width 322 height 23
type input "Entregado"
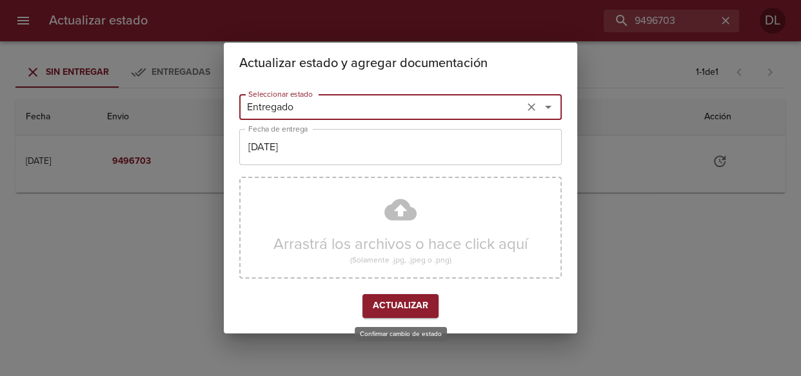
click at [409, 303] on span "Actualizar" at bounding box center [400, 306] width 55 height 16
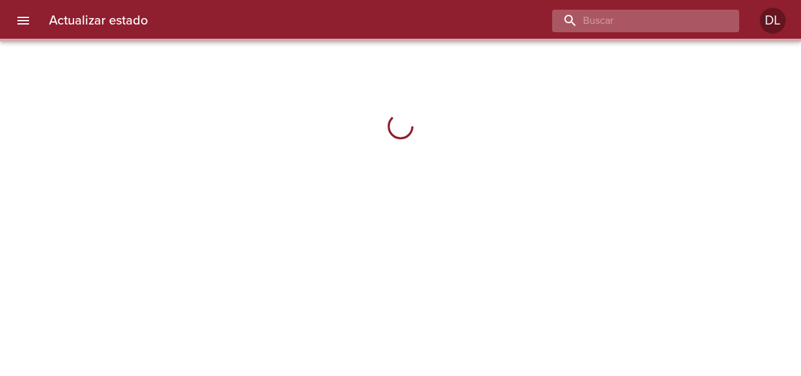
click at [681, 19] on input "buscar" at bounding box center [634, 21] width 165 height 23
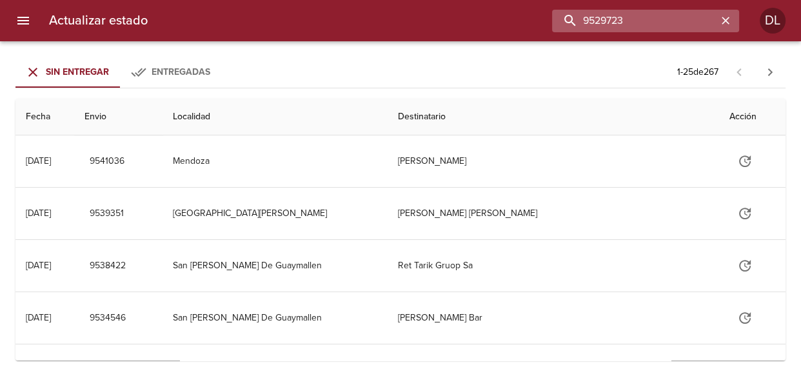
type input "9529723"
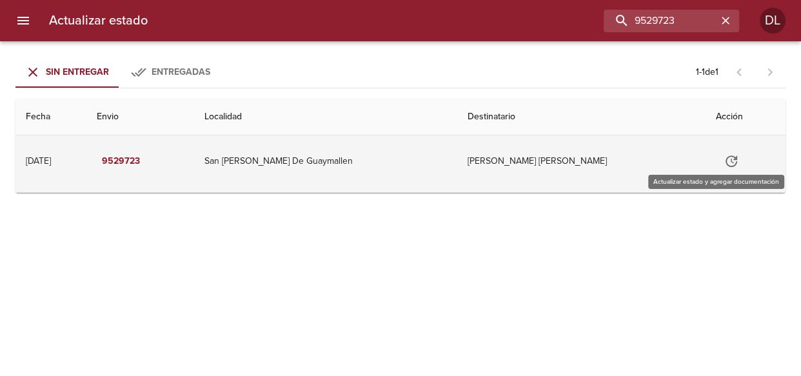
click at [725, 157] on icon "Tabla de envíos del cliente" at bounding box center [731, 161] width 12 height 12
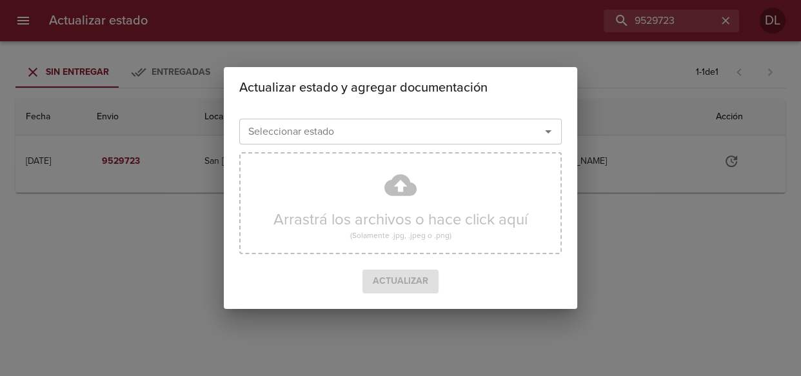
click at [549, 130] on icon "Abrir" at bounding box center [548, 131] width 6 height 3
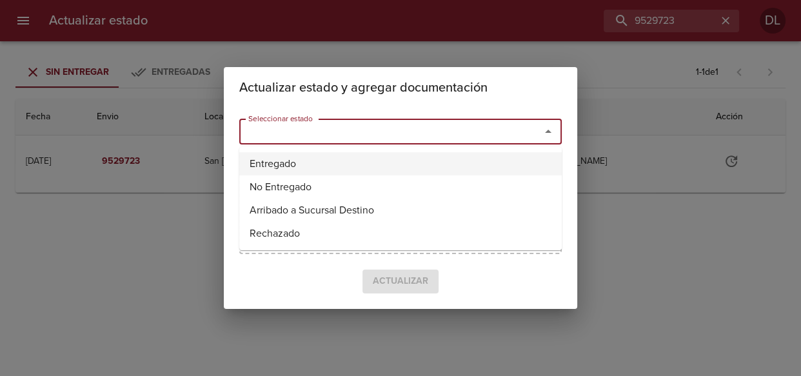
click at [499, 162] on li "Entregado" at bounding box center [400, 163] width 322 height 23
type input "Entregado"
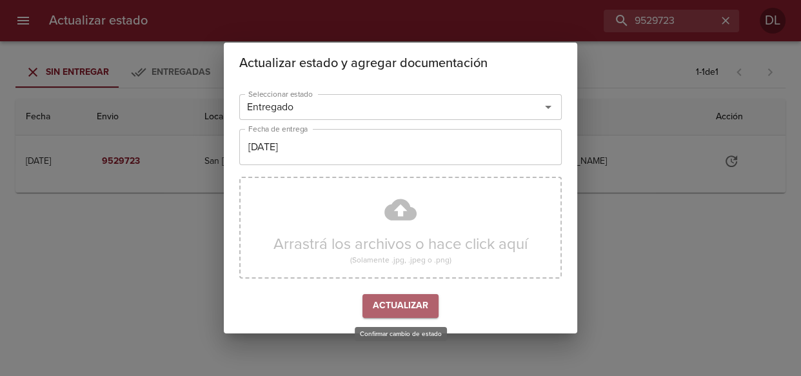
click at [404, 302] on span "Actualizar" at bounding box center [400, 306] width 55 height 16
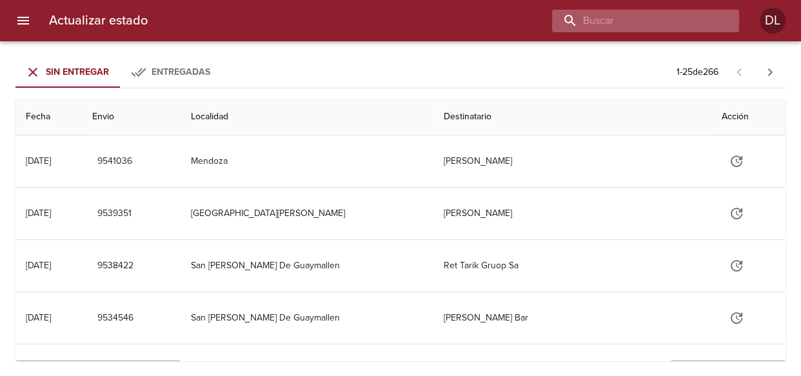
click at [647, 20] on input "buscar" at bounding box center [634, 21] width 165 height 23
type input "9486168"
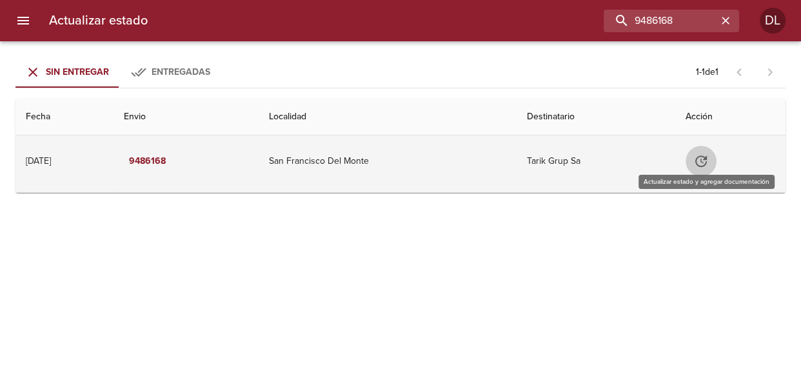
click at [708, 162] on icon "Tabla de envíos del cliente" at bounding box center [700, 160] width 15 height 15
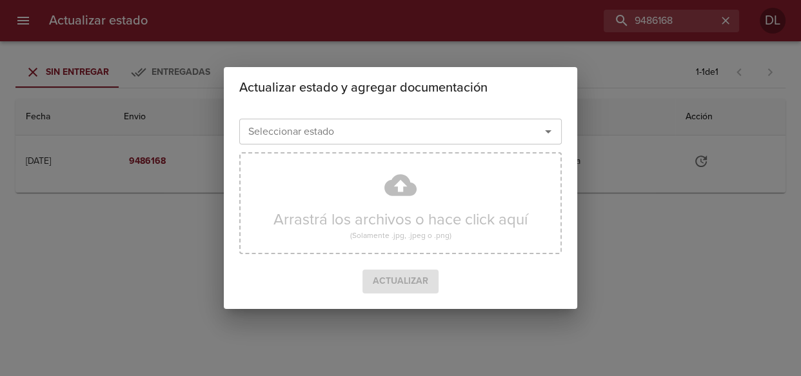
click at [543, 129] on div at bounding box center [539, 131] width 34 height 18
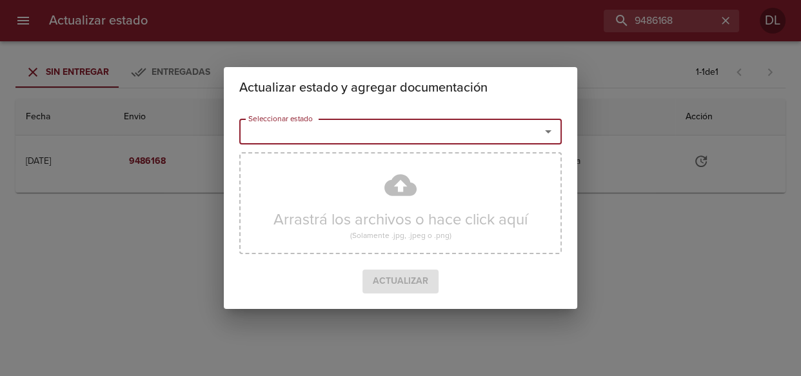
click at [552, 129] on icon "Abrir" at bounding box center [547, 131] width 15 height 15
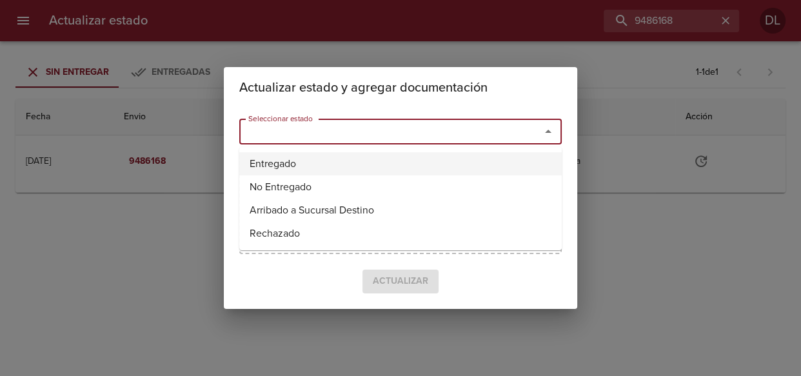
click at [462, 170] on li "Entregado" at bounding box center [400, 163] width 322 height 23
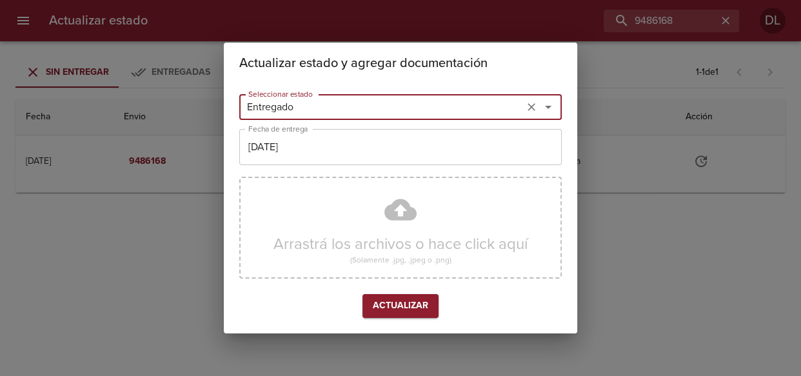
type input "Entregado"
click at [416, 318] on div "Seleccionar estado Entregado Seleccionar estado Fecha de entrega 28/08/2025 Fec…" at bounding box center [400, 208] width 322 height 239
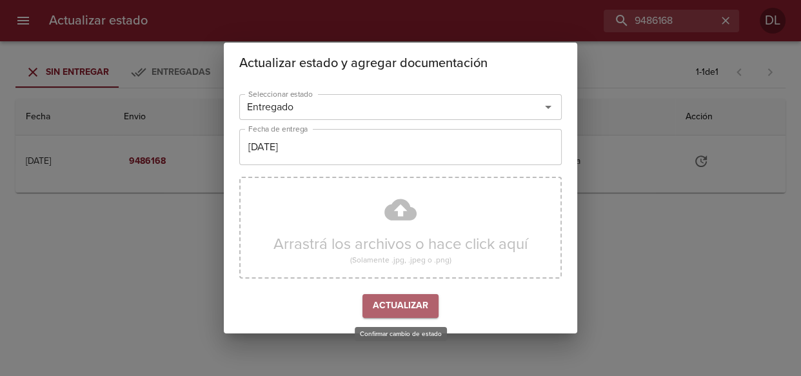
click at [423, 304] on span "Actualizar" at bounding box center [400, 306] width 55 height 16
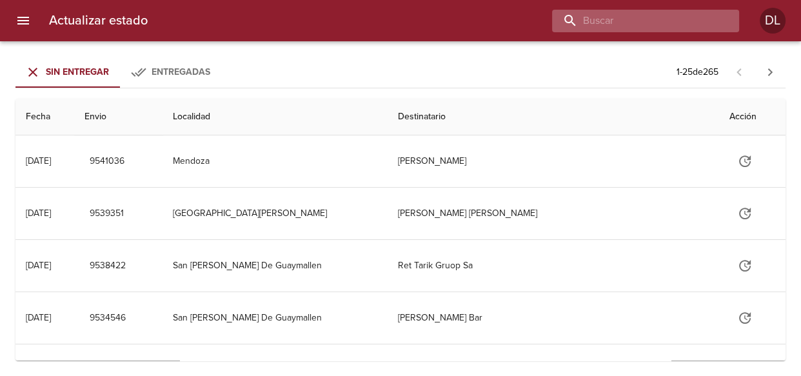
click at [641, 20] on input "buscar" at bounding box center [634, 21] width 165 height 23
type input "9538422"
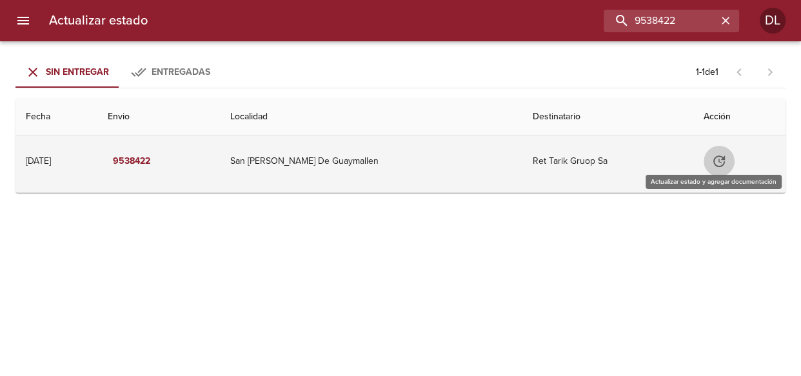
click at [712, 159] on icon "Tabla de envíos del cliente" at bounding box center [718, 160] width 15 height 15
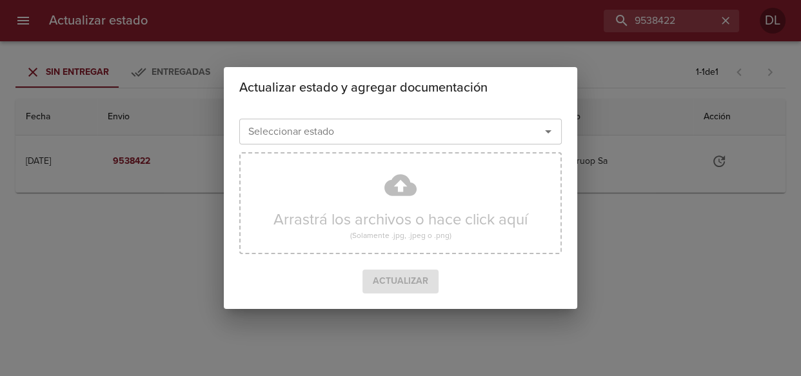
click at [549, 129] on icon "Abrir" at bounding box center [547, 131] width 15 height 15
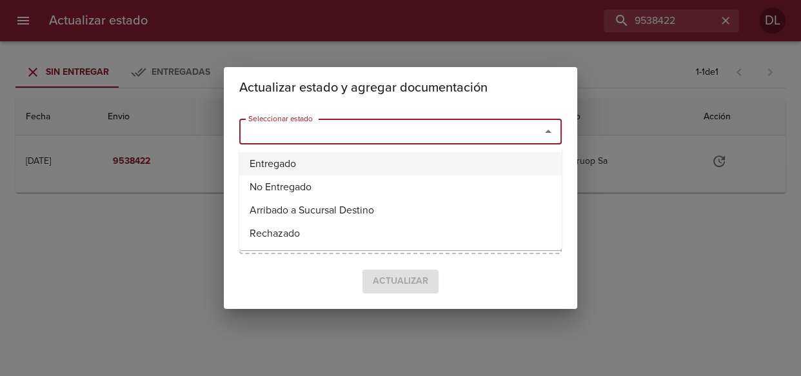
click at [474, 166] on li "Entregado" at bounding box center [400, 163] width 322 height 23
type input "Entregado"
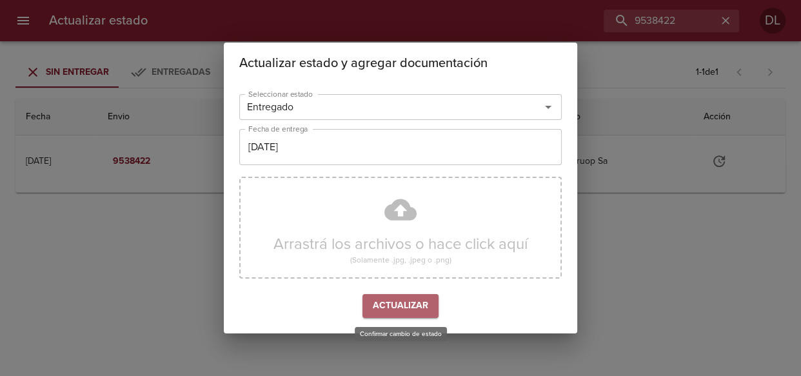
click at [405, 298] on span "Actualizar" at bounding box center [400, 306] width 55 height 16
